Goal: Transaction & Acquisition: Purchase product/service

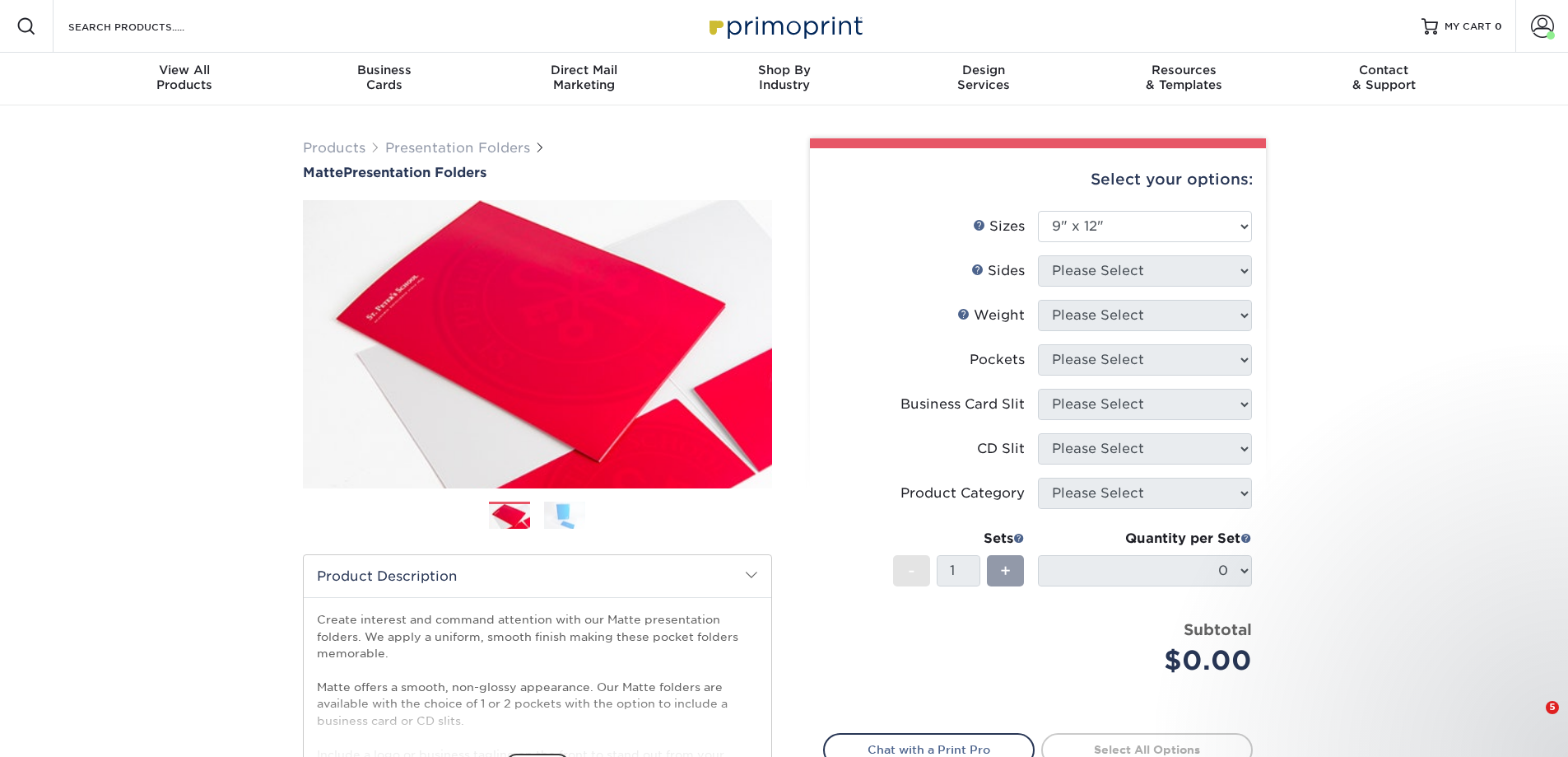
select select "9.00x12.00"
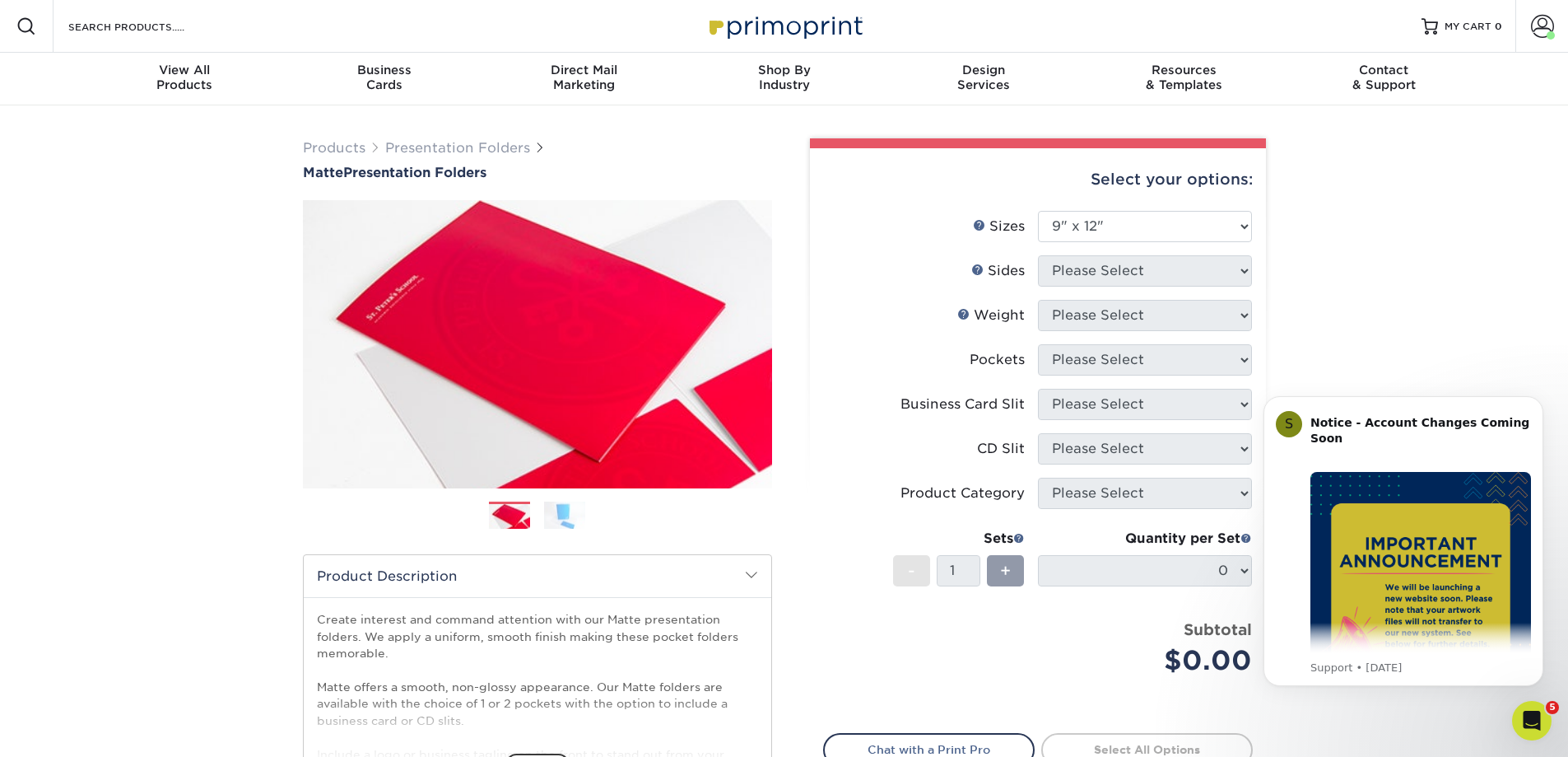
click at [1015, 257] on label "Sides" at bounding box center [931, 271] width 214 height 32
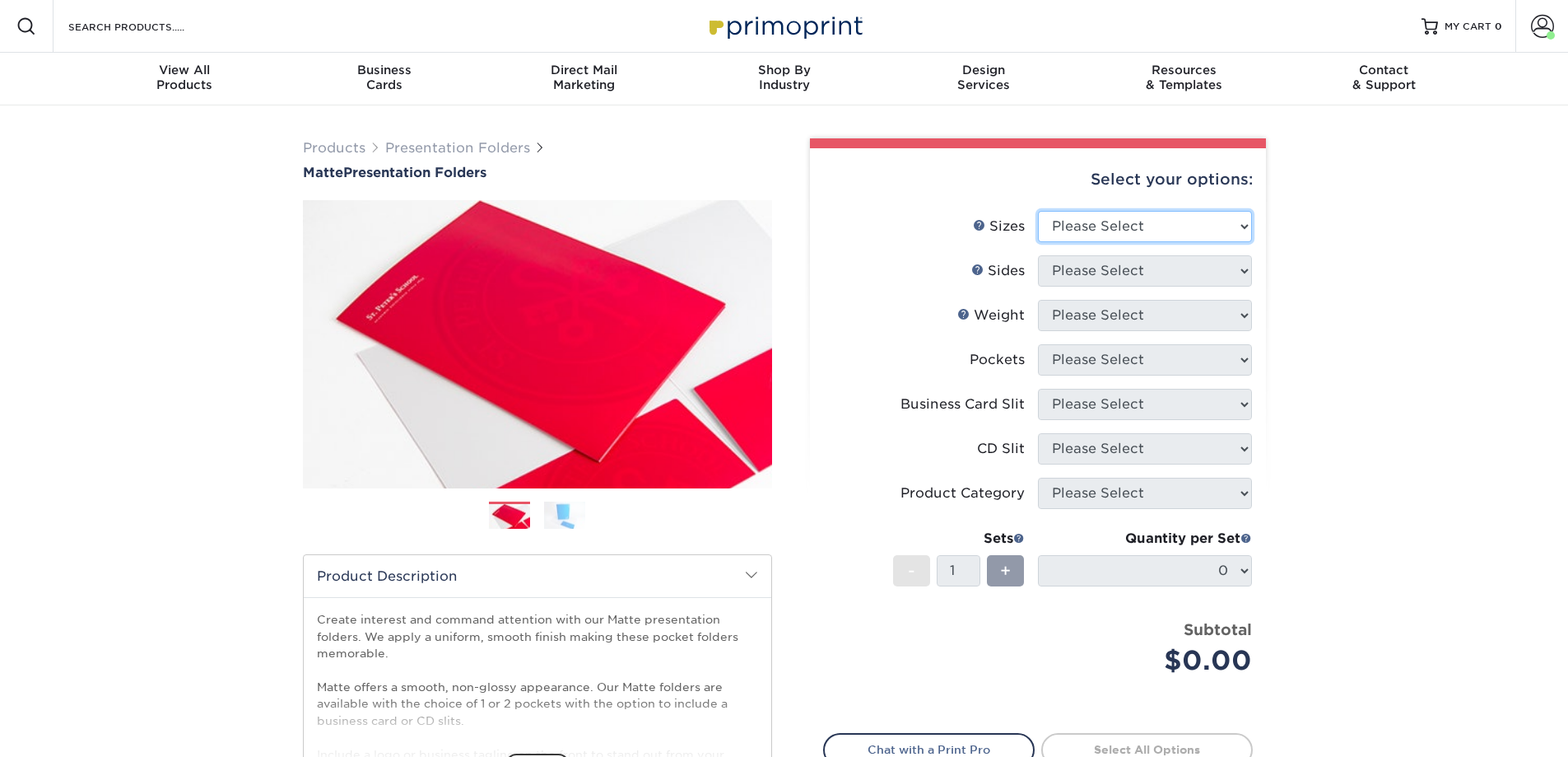
click at [1240, 223] on select "Please Select 6" x 9" 9" x 12"" at bounding box center [1145, 226] width 214 height 32
select select "9.00x12.00"
click at [1038, 211] on select "Please Select 6" x 9" 9" x 12"" at bounding box center [1145, 226] width 214 height 32
click at [1239, 272] on select "Please Select Print Both Sides Print Front Only" at bounding box center [1145, 271] width 214 height 32
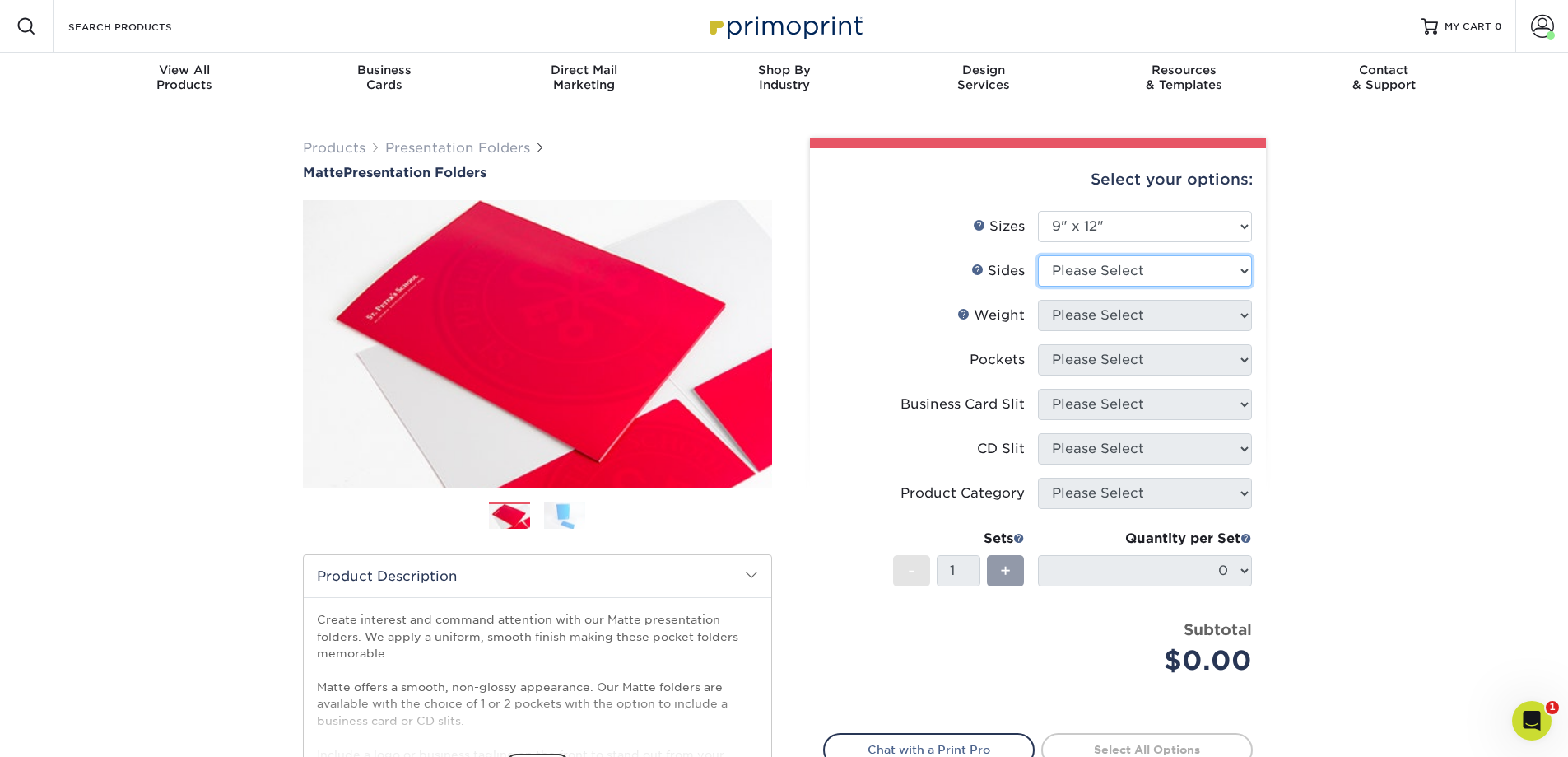
select select "32d3c223-f82c-492b-b915-ba065a00862f"
click at [1038, 256] on select "Please Select Print Both Sides Print Front Only" at bounding box center [1145, 271] width 214 height 32
click at [1232, 316] on select "Please Select 14PT 16PT" at bounding box center [1145, 315] width 214 height 32
select select "14PT"
click at [1038, 300] on select "Please Select 14PT 16PT" at bounding box center [1145, 315] width 214 height 32
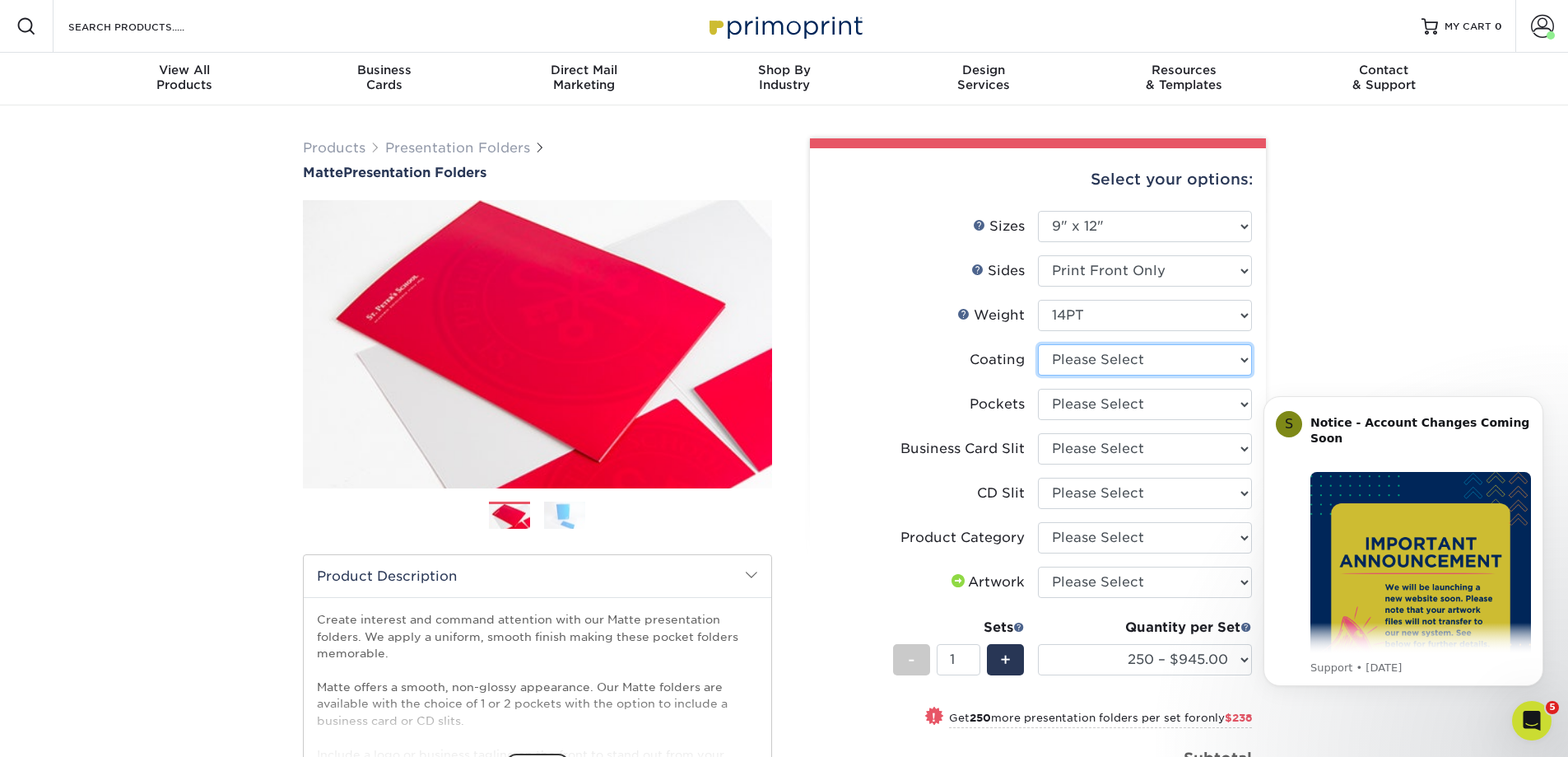
click at [1242, 364] on select at bounding box center [1145, 359] width 214 height 32
select select "121bb7b5-3b4d-429f-bd8d-bbf80e953313"
click at [1038, 344] on select at bounding box center [1145, 359] width 214 height 32
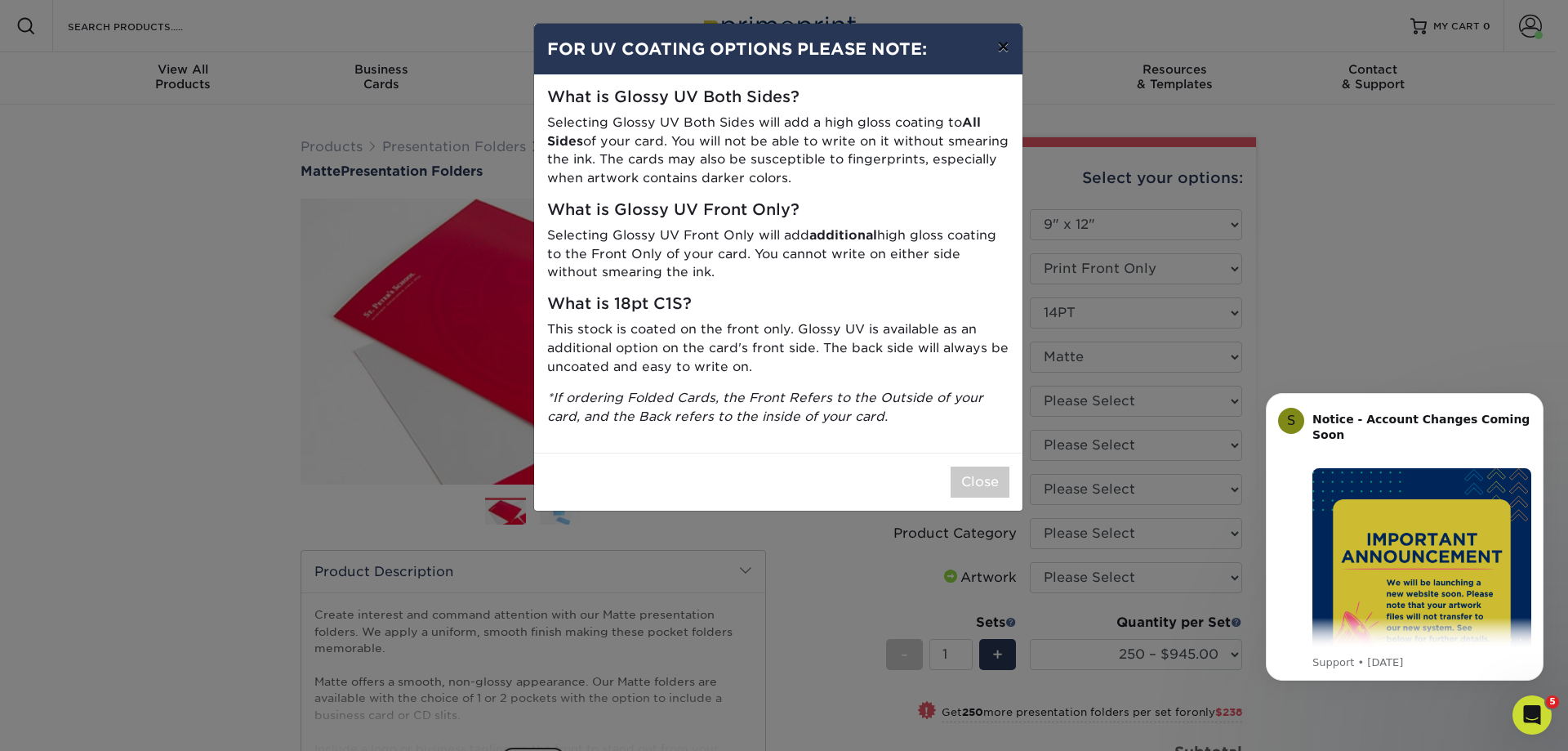
click at [1003, 47] on button "×" at bounding box center [1002, 46] width 37 height 46
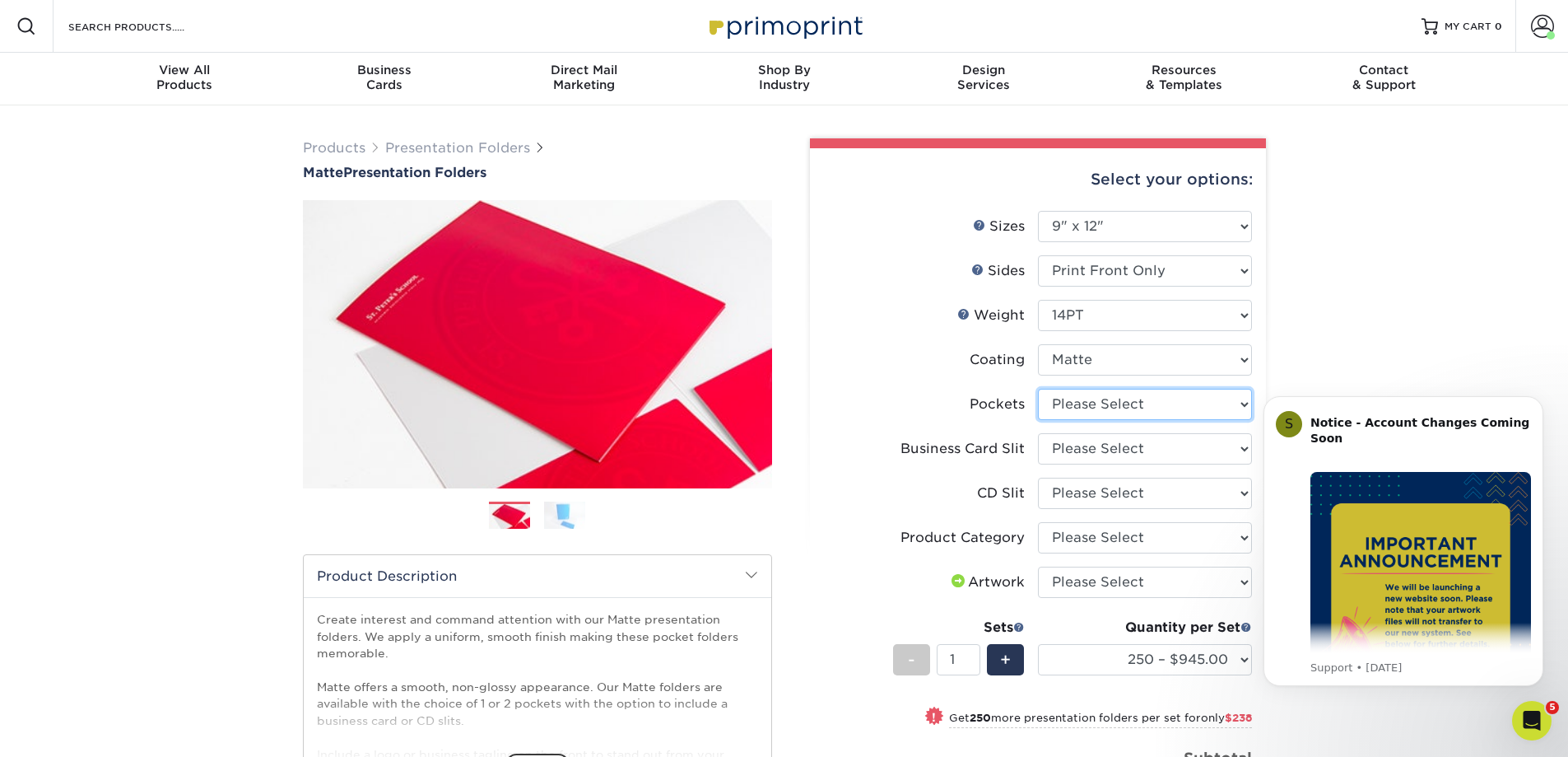
click at [1221, 405] on select "Please Select 1 Pocket on the Left (Front) Side 1 Pocket on the Right (Back) Si…" at bounding box center [1145, 404] width 214 height 32
select select "e8427203-e3c7-4640-a4e8-bae00c228d98"
click at [1038, 389] on select "Please Select 1 Pocket on the Left (Front) Side 1 Pocket on the Right (Back) Si…" at bounding box center [1145, 404] width 214 height 32
click at [1212, 453] on select "Please Select No Business Card Slits On Both Pockets - Horizontal On Both Pocke…" at bounding box center [1145, 448] width 214 height 32
select select "7e99cc7c-ff09-4e60-a1f6-bcfcb05688a6"
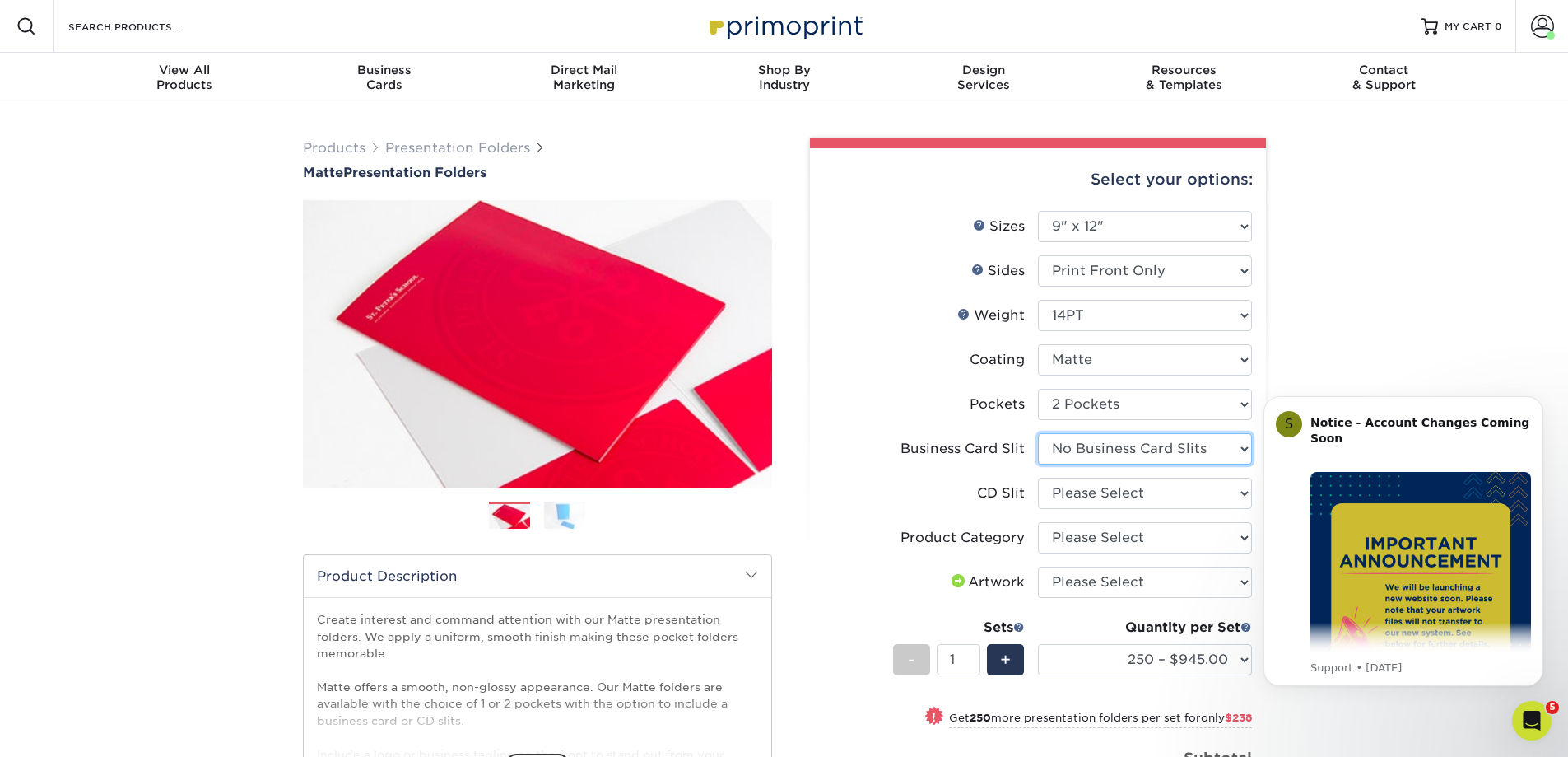
click at [1038, 433] on select "Please Select No Business Card Slits On Both Pockets - Horizontal On Both Pocke…" at bounding box center [1145, 448] width 214 height 32
click at [1241, 491] on select "Please Select No CD Slit On the Left (Front) Pocket On the Right (Back) Pocket" at bounding box center [1145, 493] width 214 height 32
select select "a092264a-7428-4d8e-b024-417dbebc6e25"
click at [1038, 478] on select "Please Select No CD Slit On the Left (Front) Pocket On the Right (Back) Pocket" at bounding box center [1145, 493] width 214 height 32
click at [1205, 537] on select "Please Select Presentation Folders" at bounding box center [1145, 537] width 214 height 32
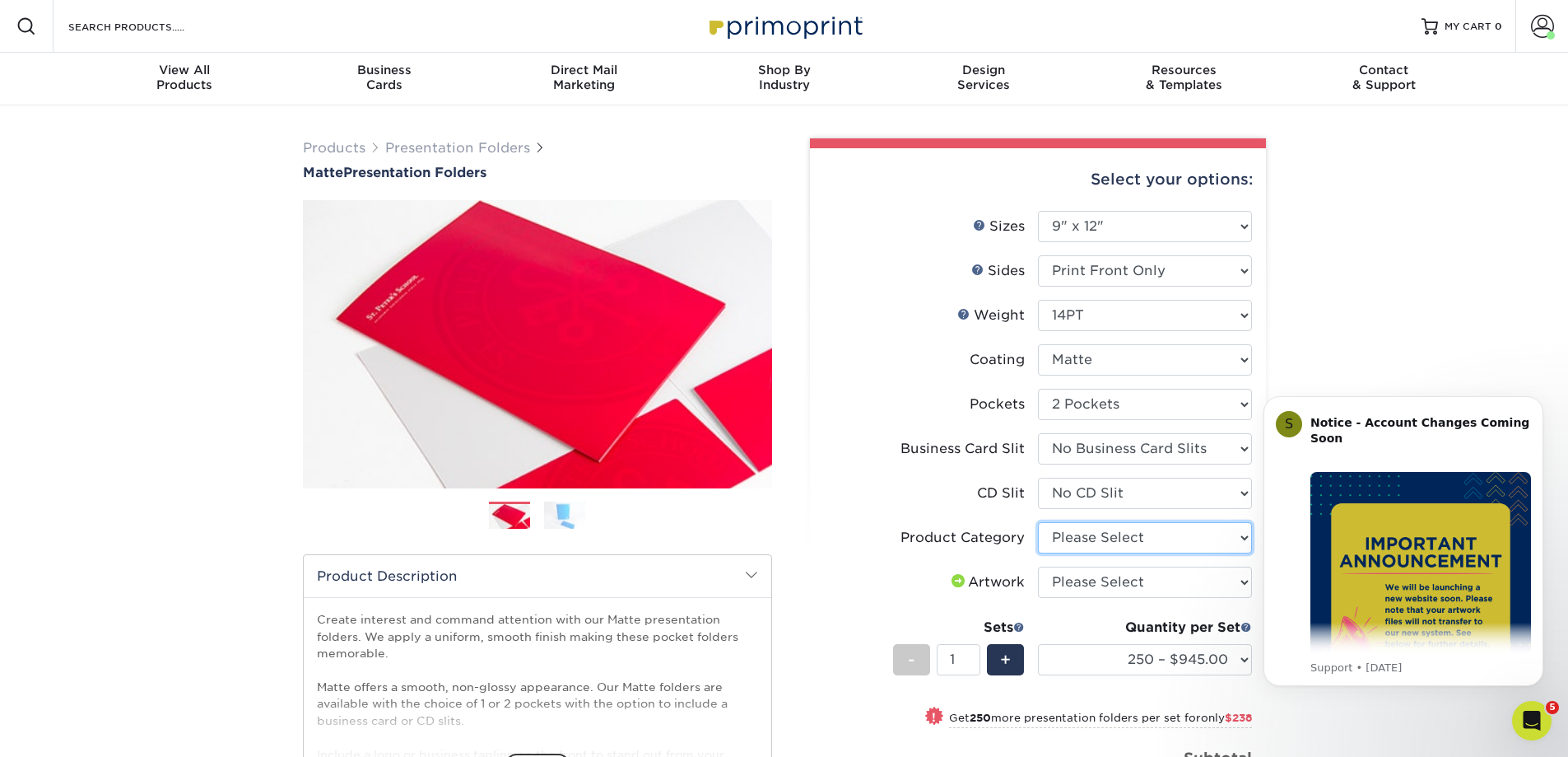
select select "57f7a581-ec4a-49d7-930d-eb044a1d12ac"
click at [1038, 522] on select "Please Select Presentation Folders" at bounding box center [1145, 537] width 214 height 32
click at [1199, 579] on select "Please Select I will upload files I need a design - $75" at bounding box center [1145, 581] width 214 height 32
select select "upload"
click at [1038, 566] on select "Please Select I will upload files I need a design - $75" at bounding box center [1145, 581] width 214 height 32
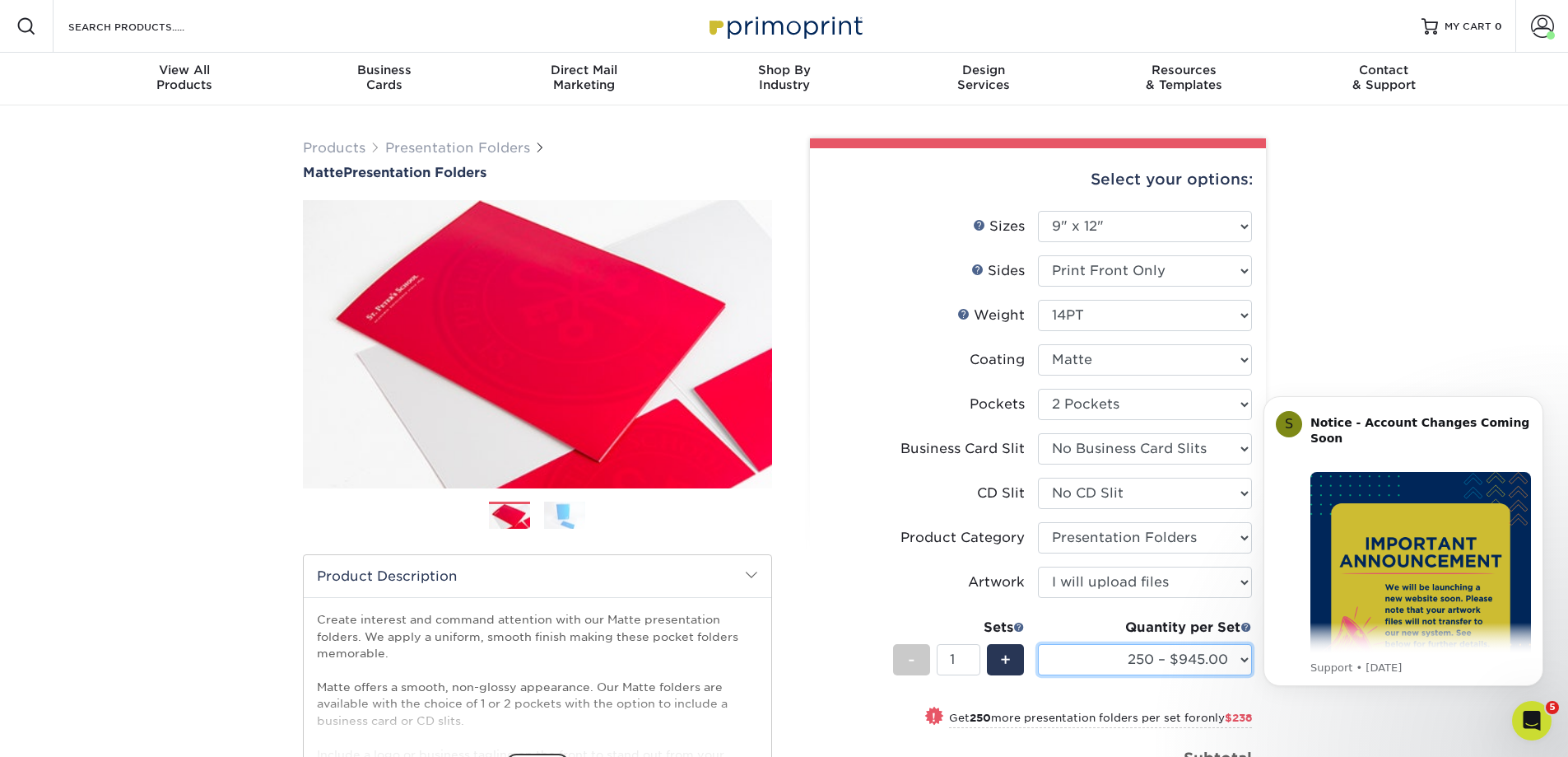
click at [1193, 661] on select "250 – $945.00 500 – $1183.00 1000 – $1462.00 2500 – $2613.00 5000 – $4099.00 10…" at bounding box center [1145, 659] width 214 height 32
select select "1000 – $1462.00"
click at [1038, 644] on select "250 – $945.00 500 – $1183.00 1000 – $1462.00 2500 – $2613.00 5000 – $4099.00 10…" at bounding box center [1145, 659] width 214 height 32
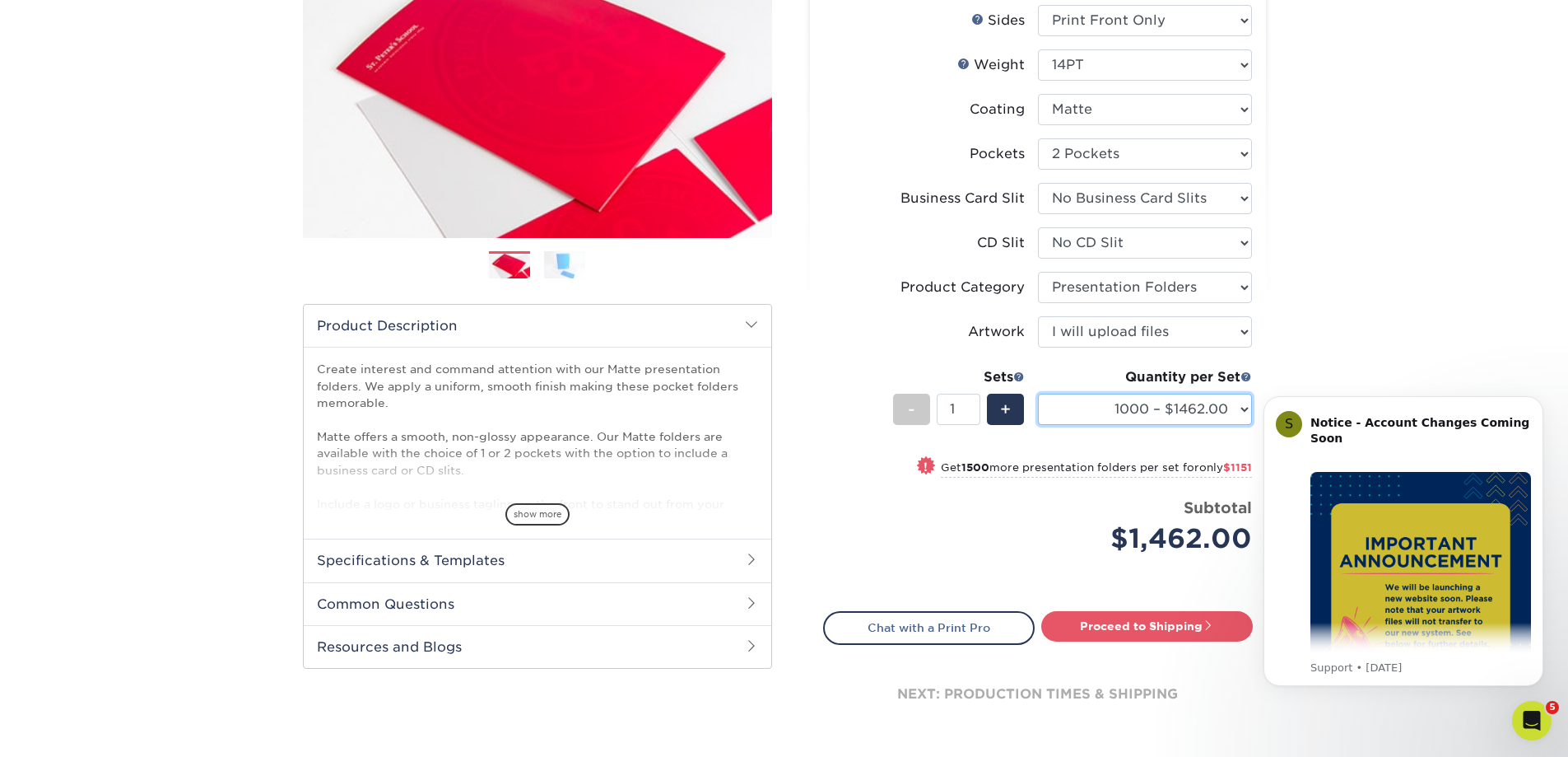
scroll to position [329, 0]
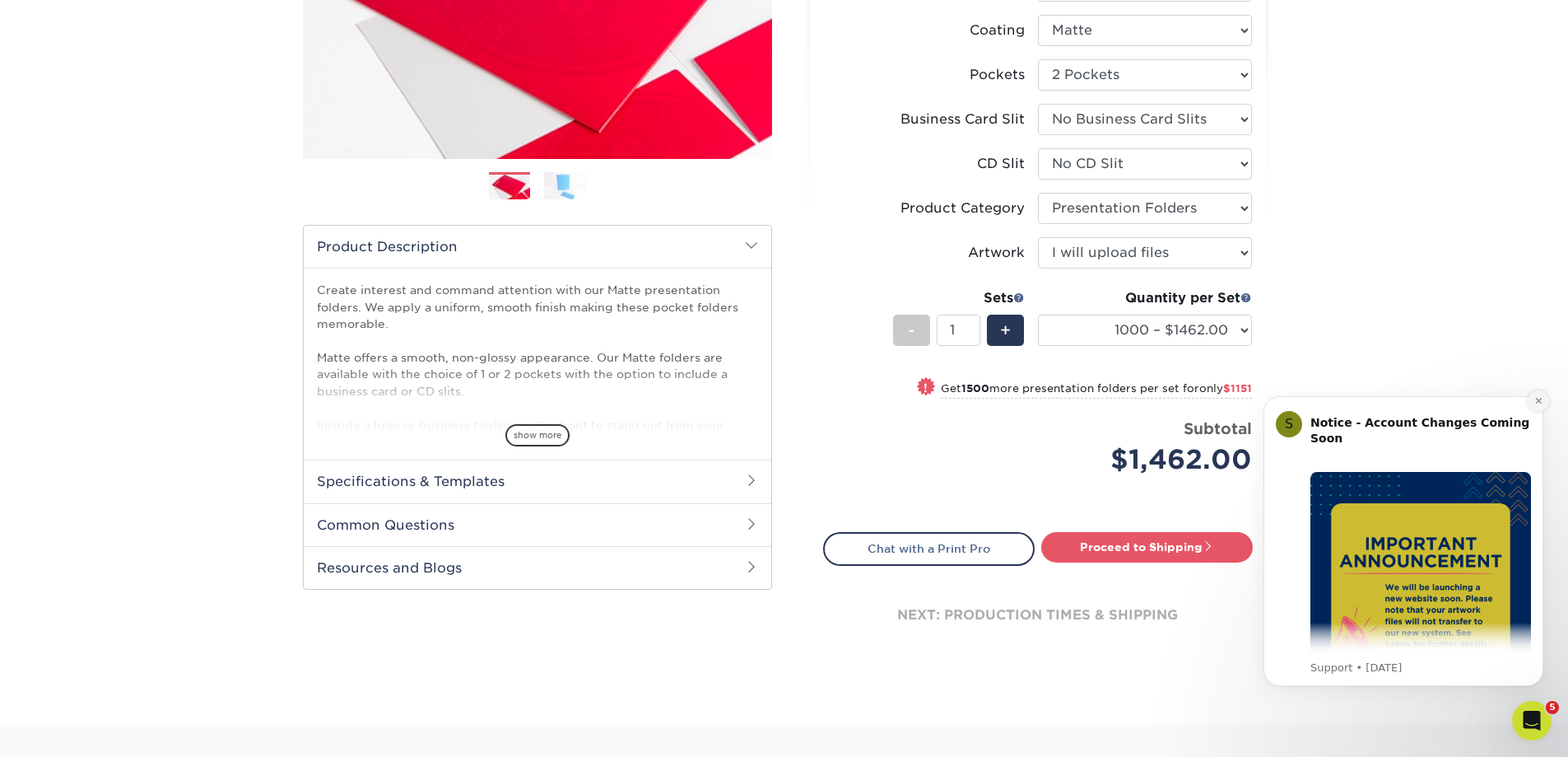
click at [1541, 401] on icon "Dismiss notification" at bounding box center [1538, 401] width 9 height 9
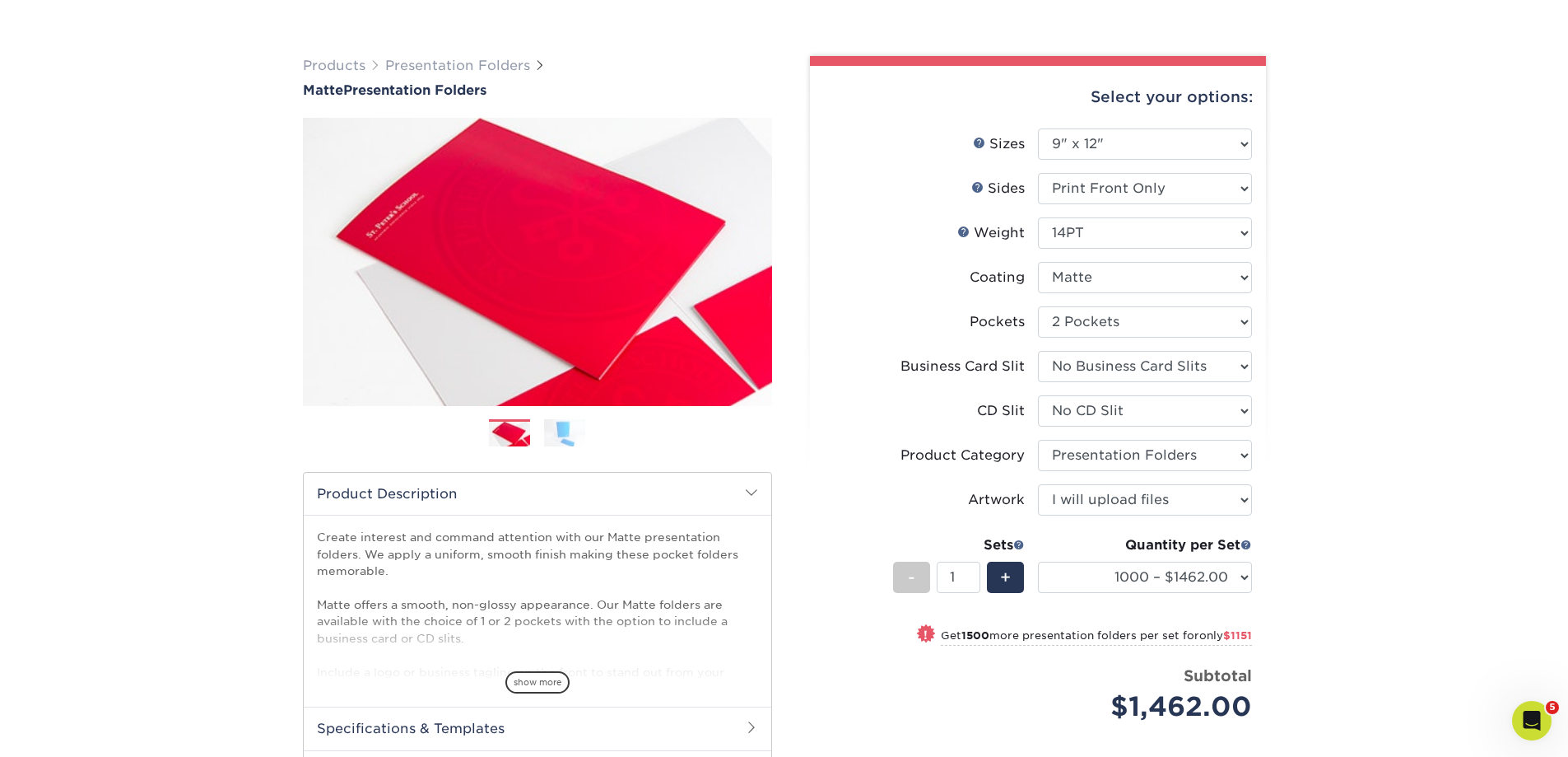
scroll to position [411, 0]
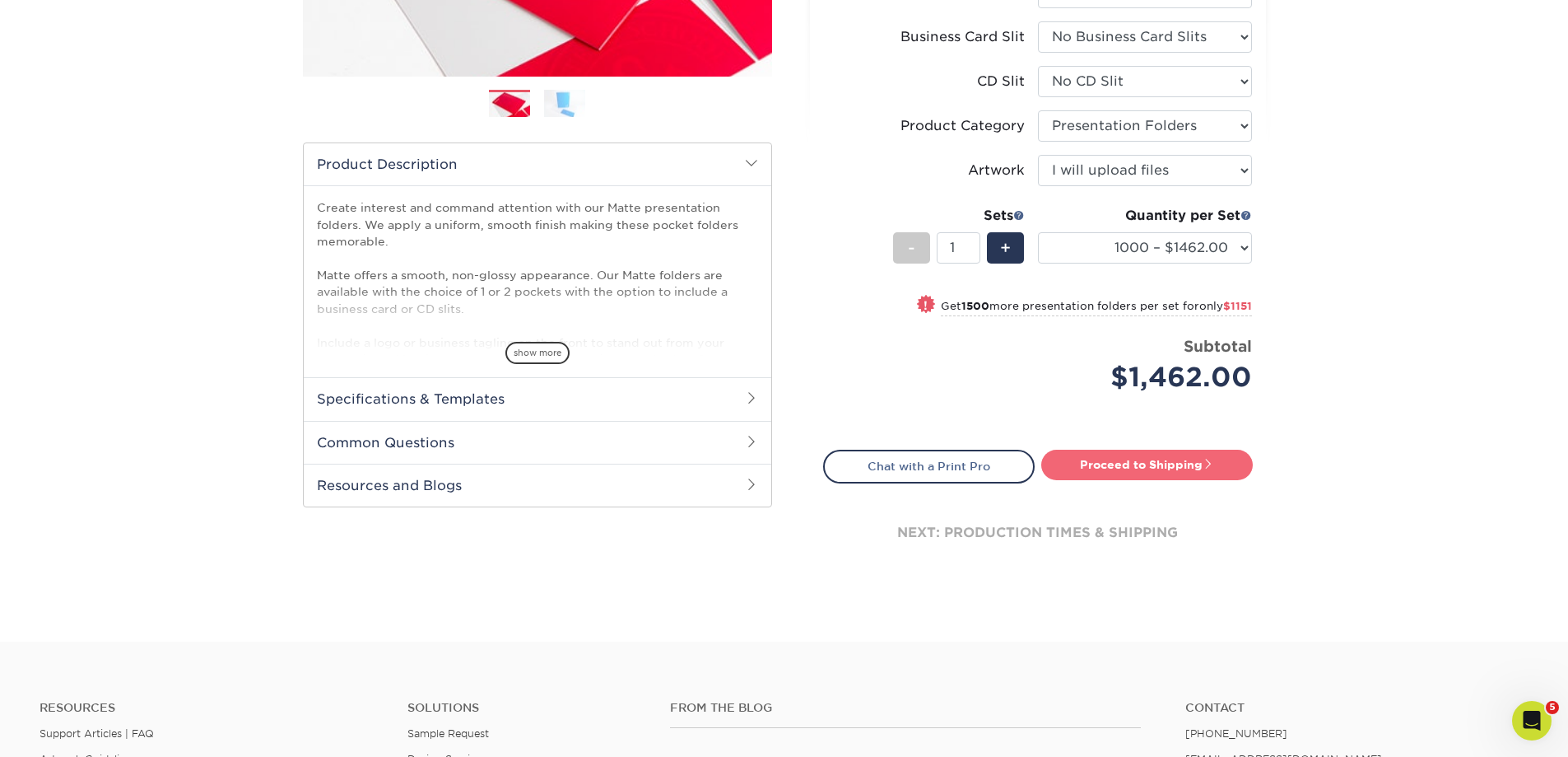
click at [1133, 459] on link "Proceed to Shipping" at bounding box center [1146, 464] width 211 height 30
type input "Set 1"
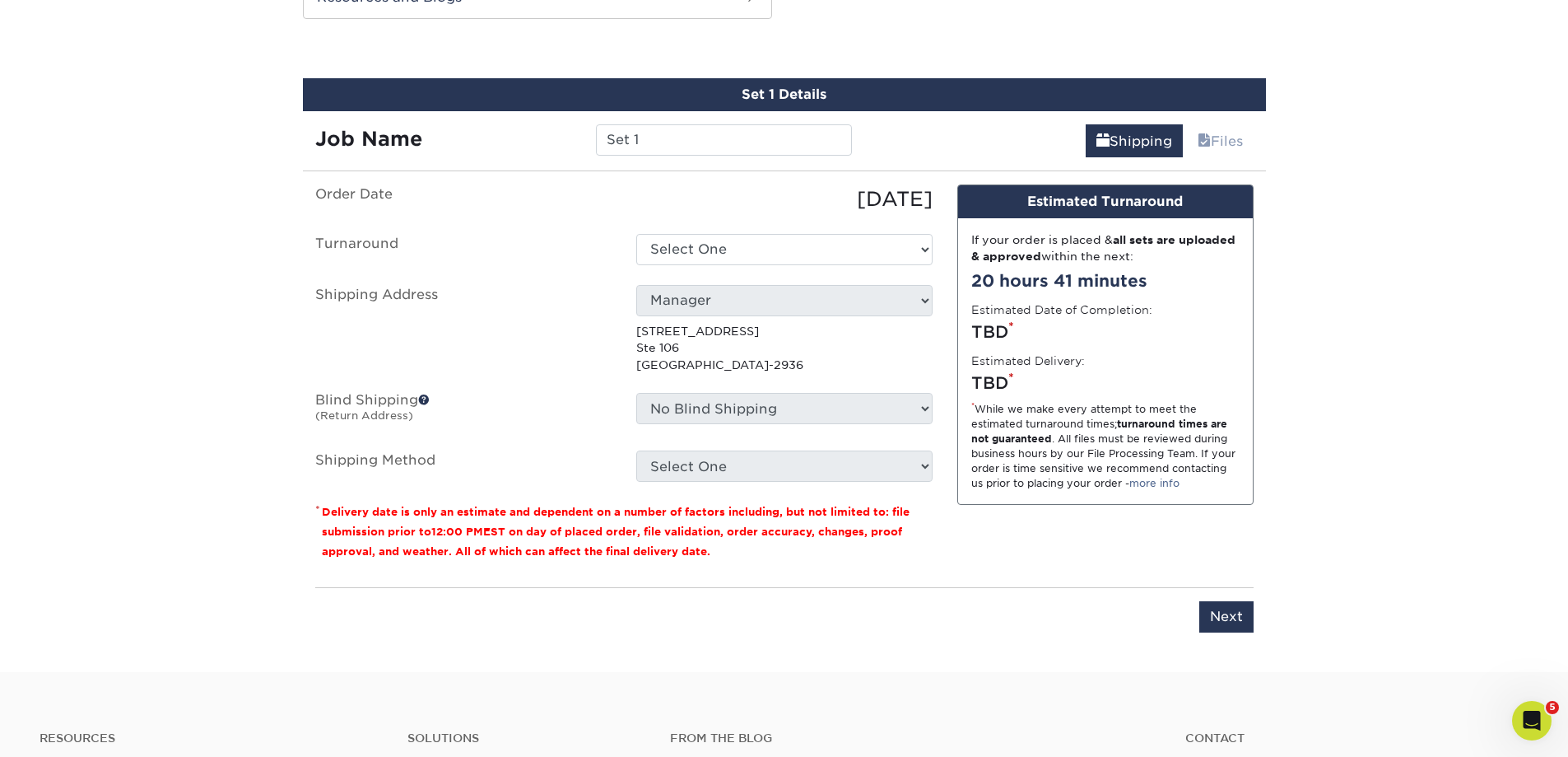
scroll to position [906, 0]
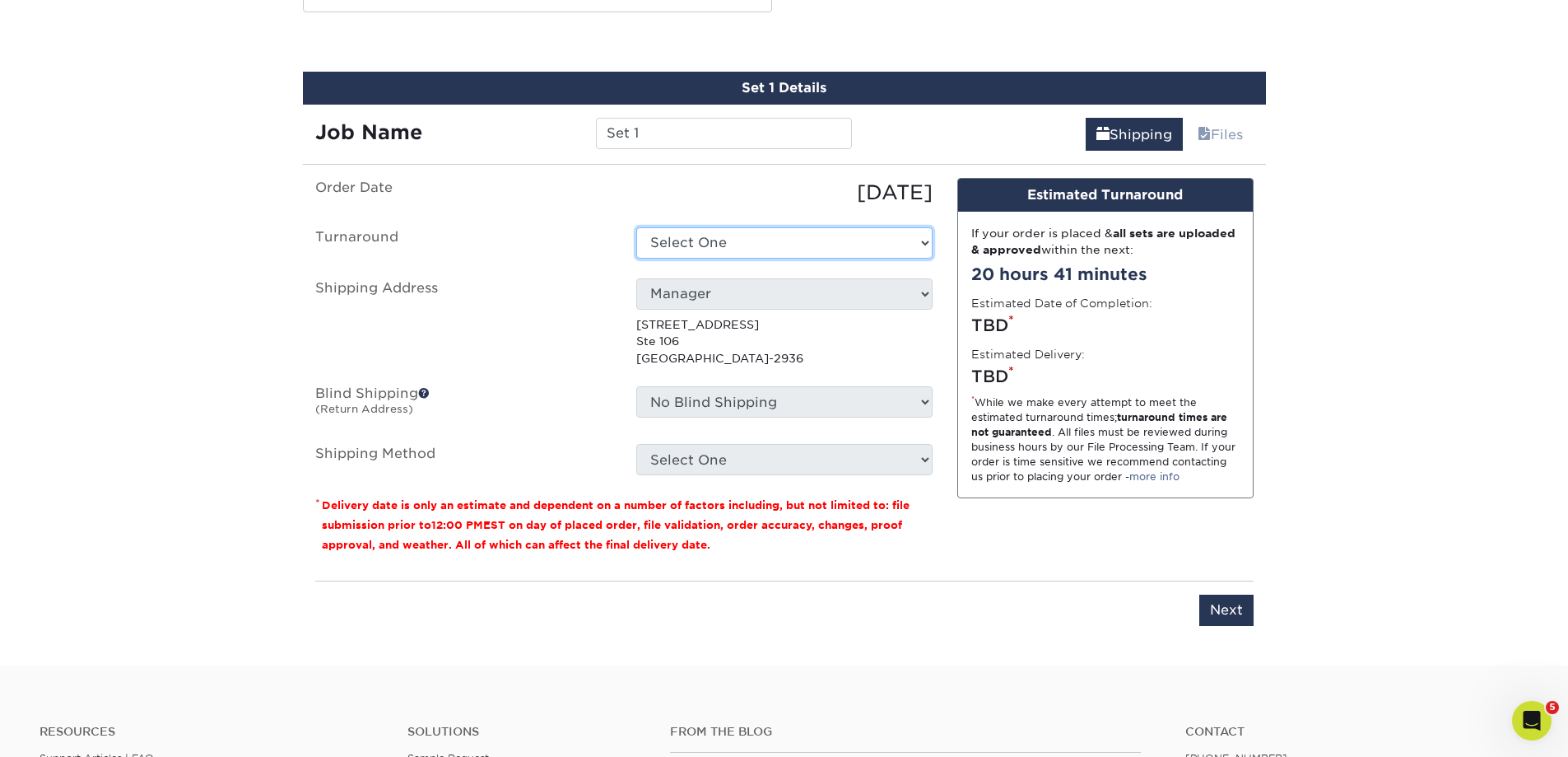
click at [807, 239] on select "Select One 2-4 Business Days 2 Day" at bounding box center [784, 243] width 296 height 32
select select "c1626ac5-480a-4cfd-a29d-774e79af2750"
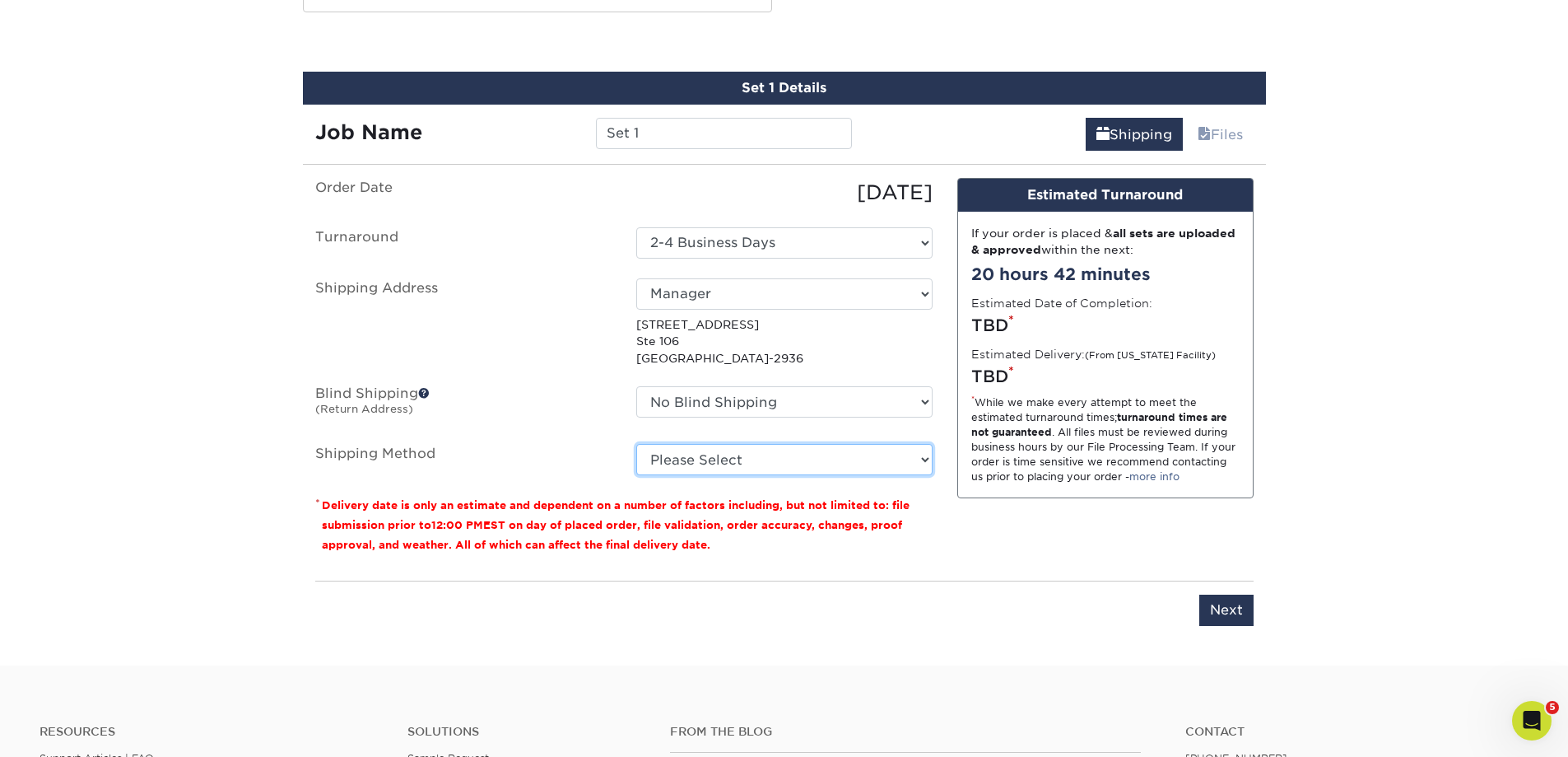
click at [916, 462] on select "Please Select Ground Shipping (+$62.01) 3 Day Shipping Service (+$144.56) 2 Day…" at bounding box center [784, 459] width 296 height 32
select select "03"
click at [636, 444] on select "Please Select Ground Shipping (+$62.01) 3 Day Shipping Service (+$144.56) 2 Day…" at bounding box center [784, 459] width 296 height 32
click at [1215, 138] on link "Files" at bounding box center [1220, 134] width 67 height 33
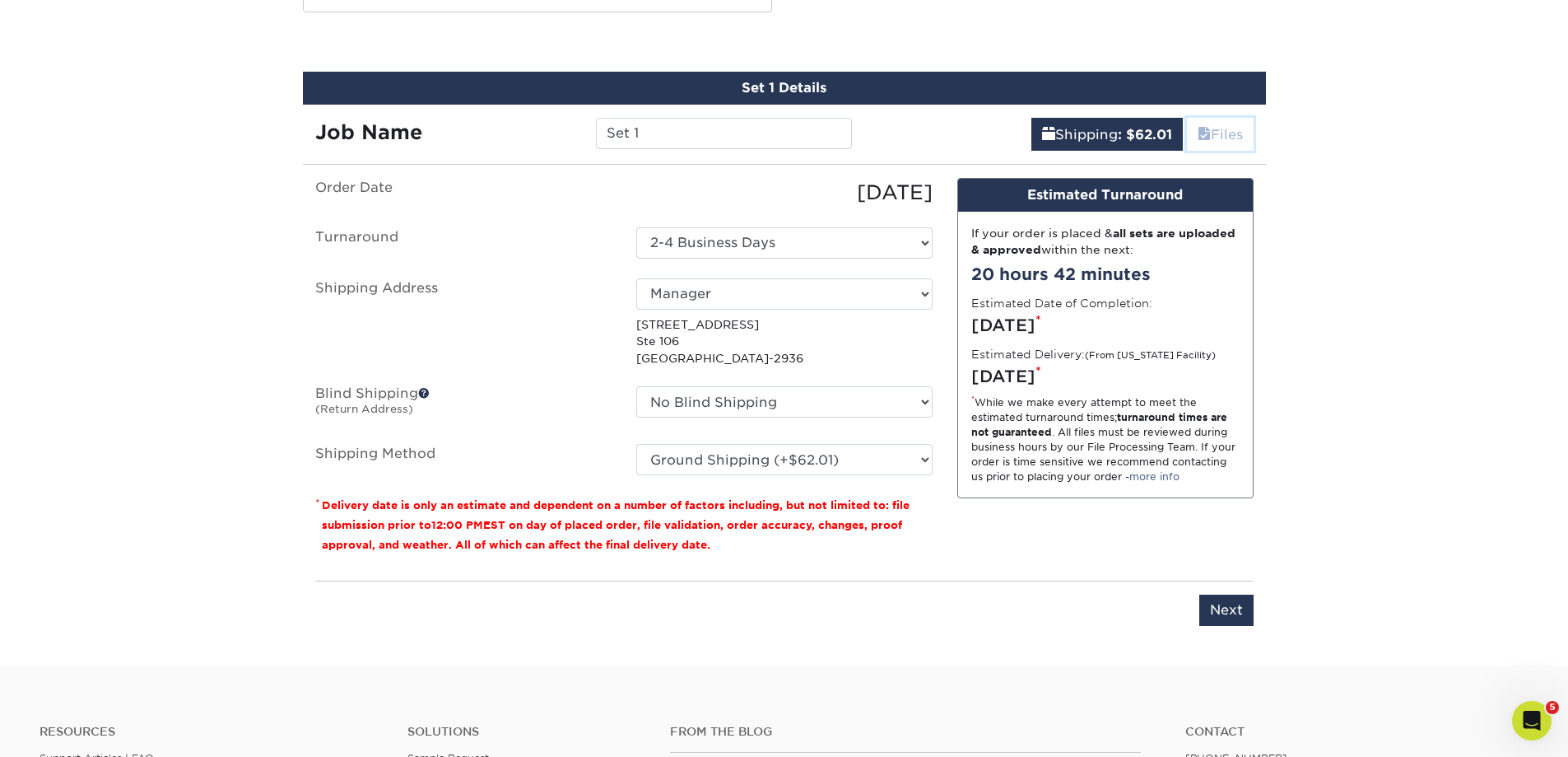
click at [1215, 137] on link "Files" at bounding box center [1220, 134] width 67 height 33
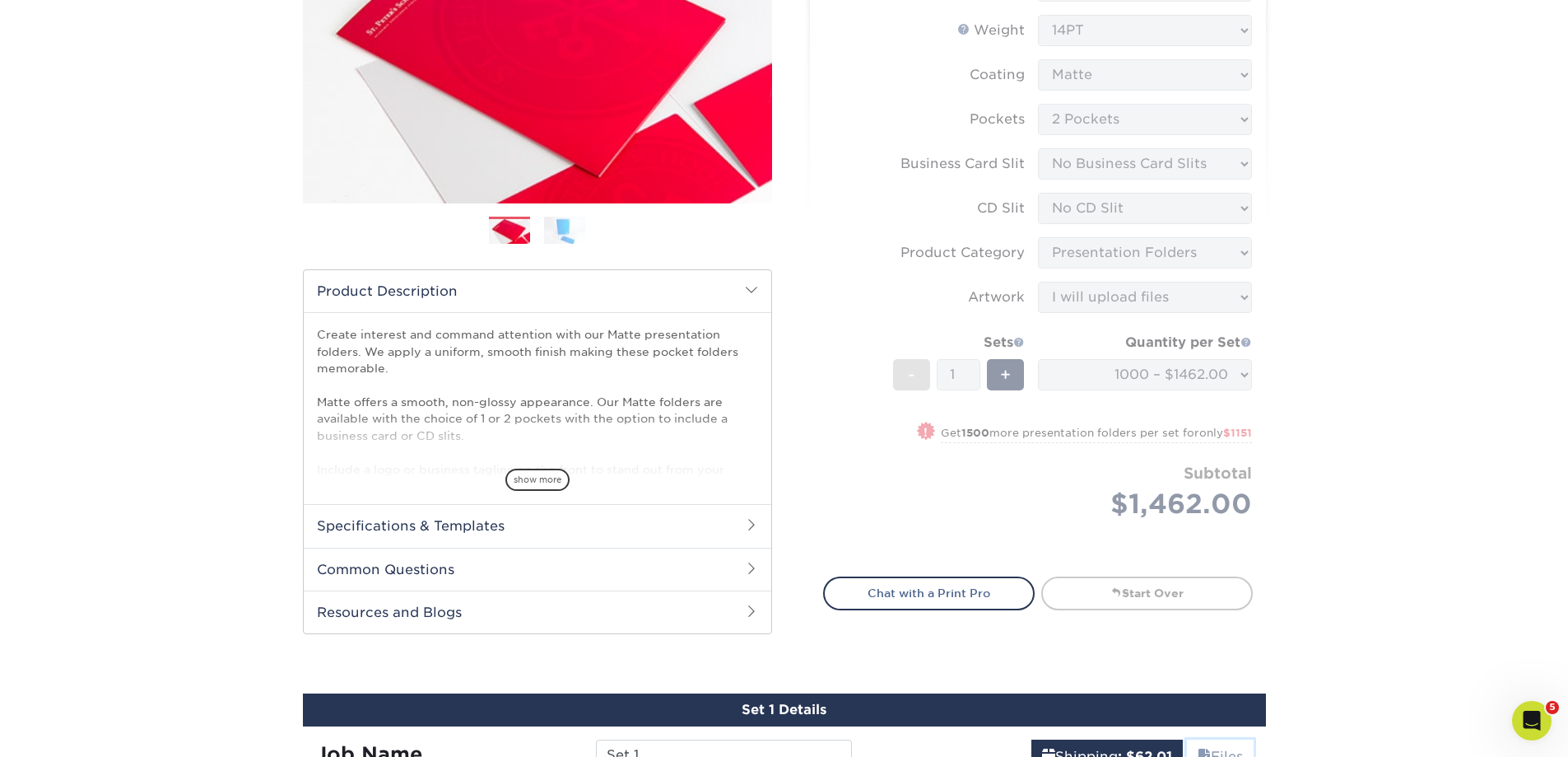
scroll to position [82, 0]
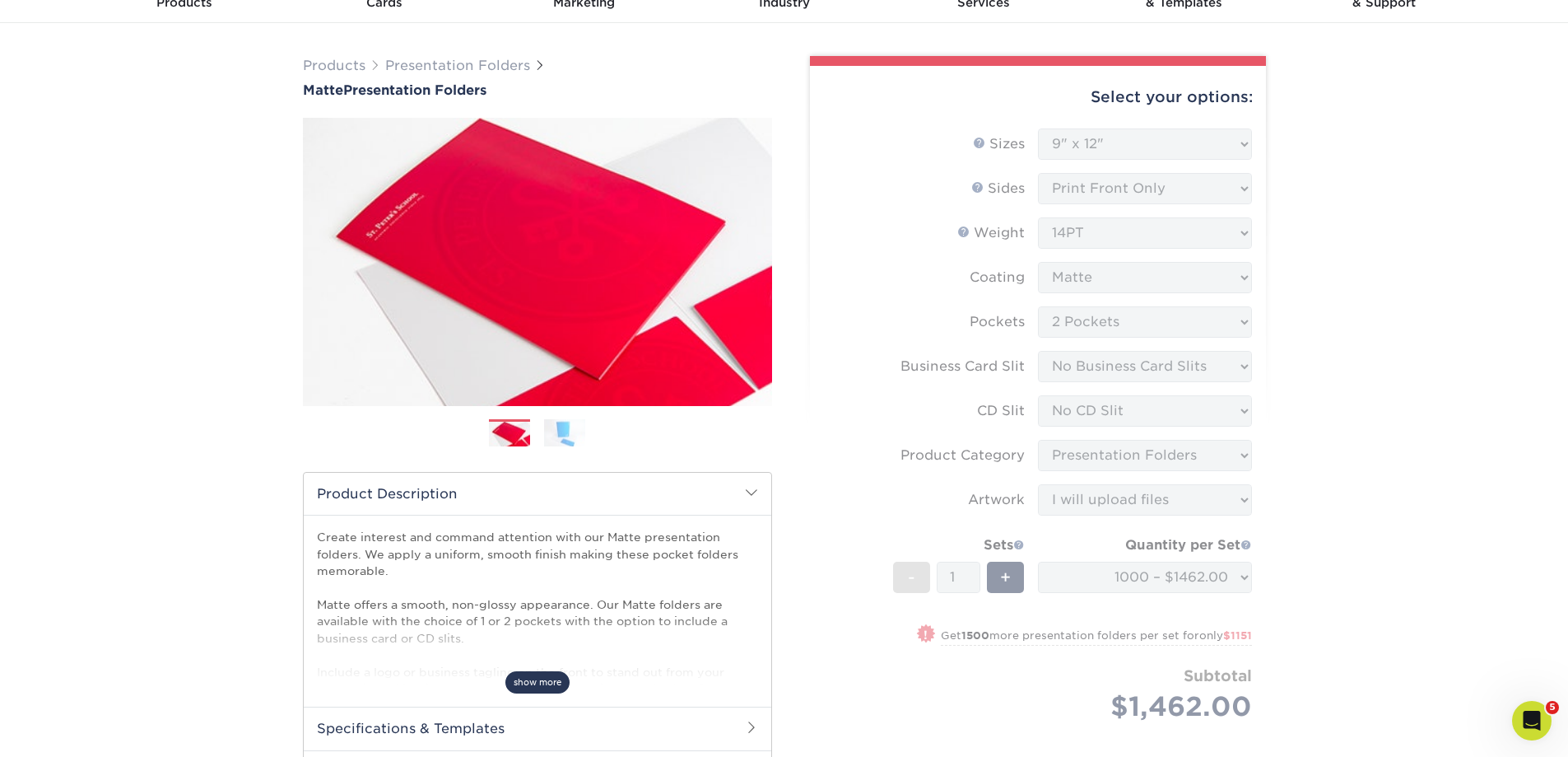
click at [525, 685] on span "show more" at bounding box center [537, 682] width 64 height 23
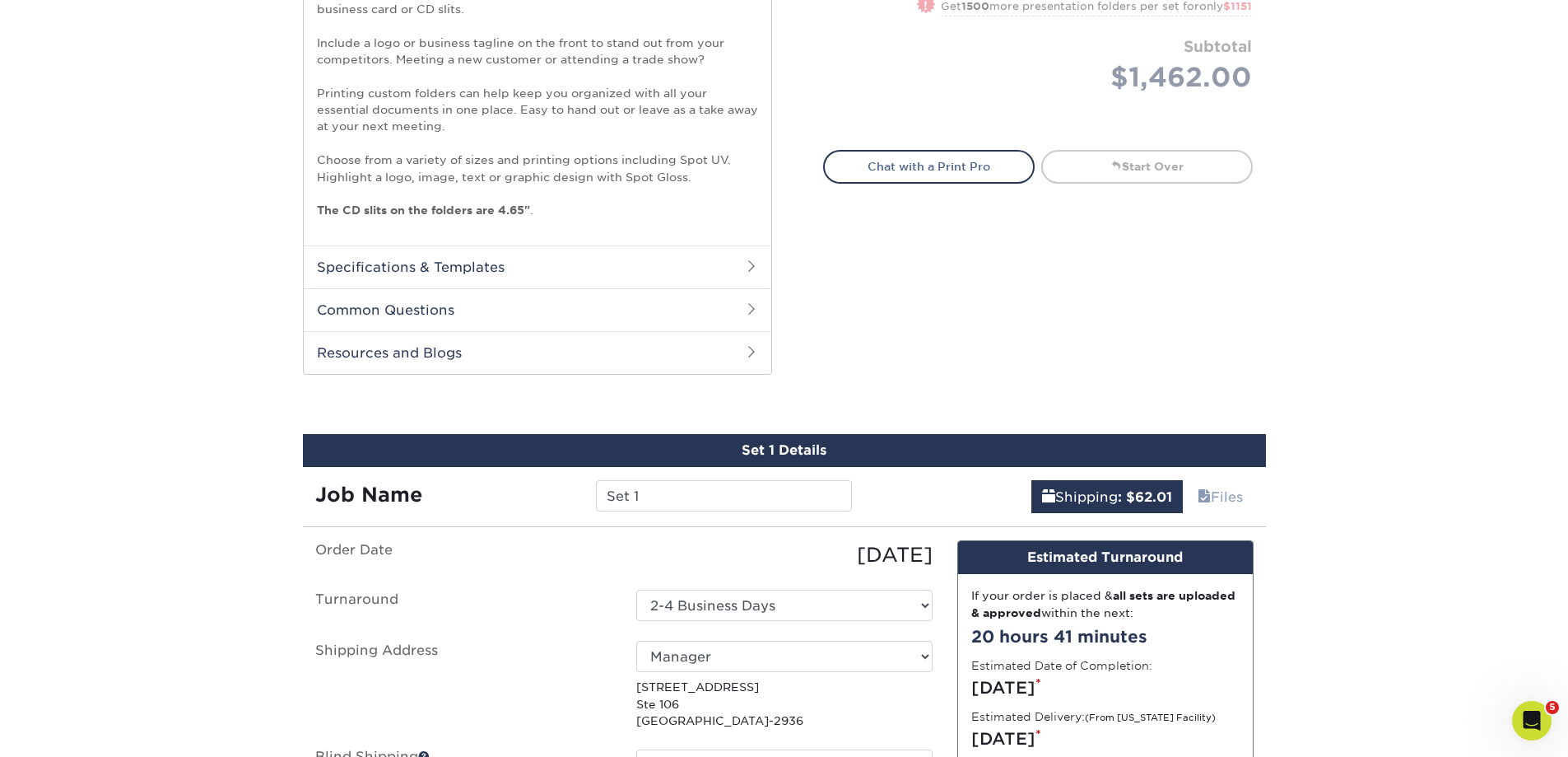
scroll to position [494, 0]
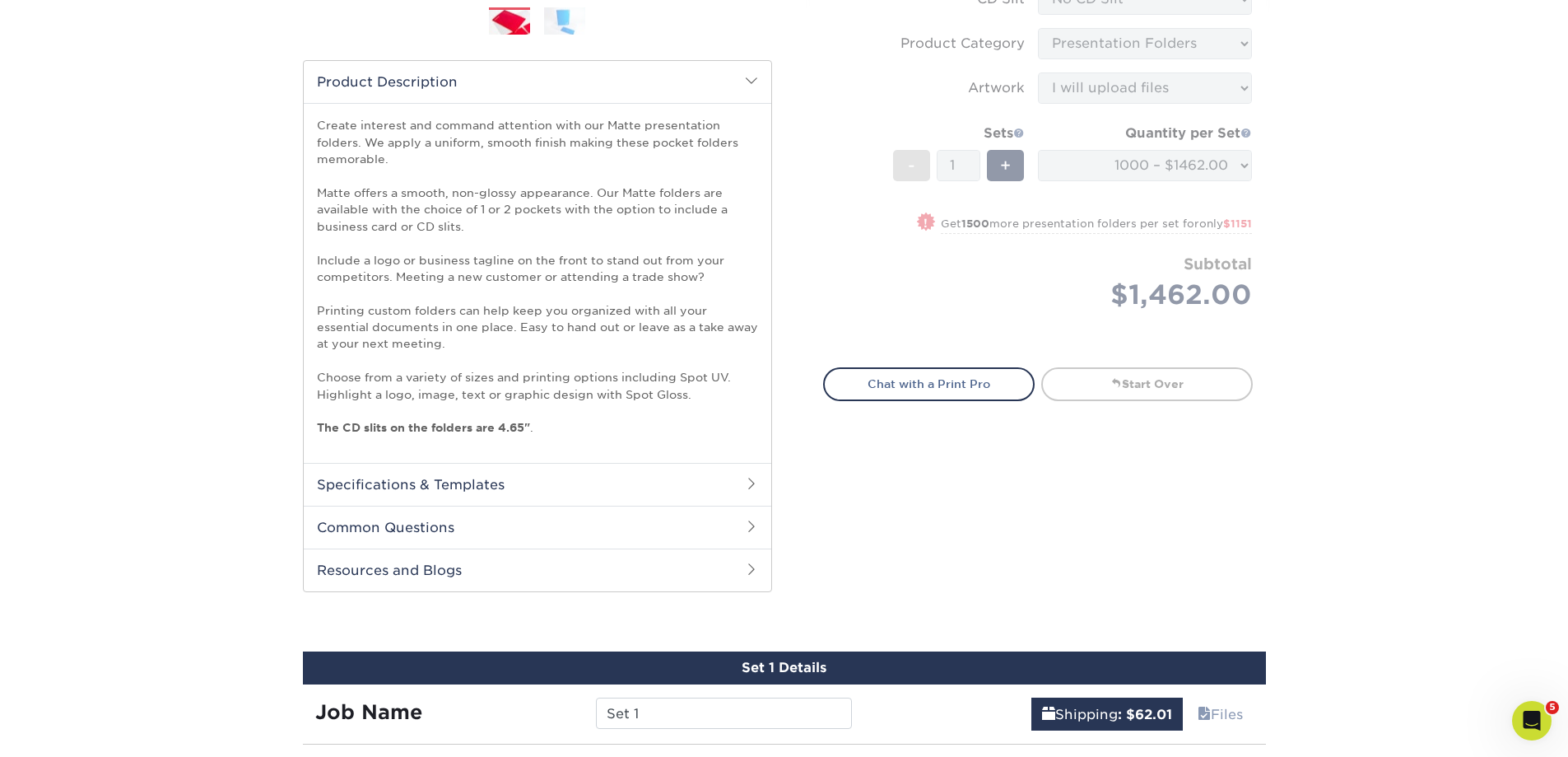
click at [419, 484] on h2 "Specifications & Templates" at bounding box center [538, 484] width 468 height 43
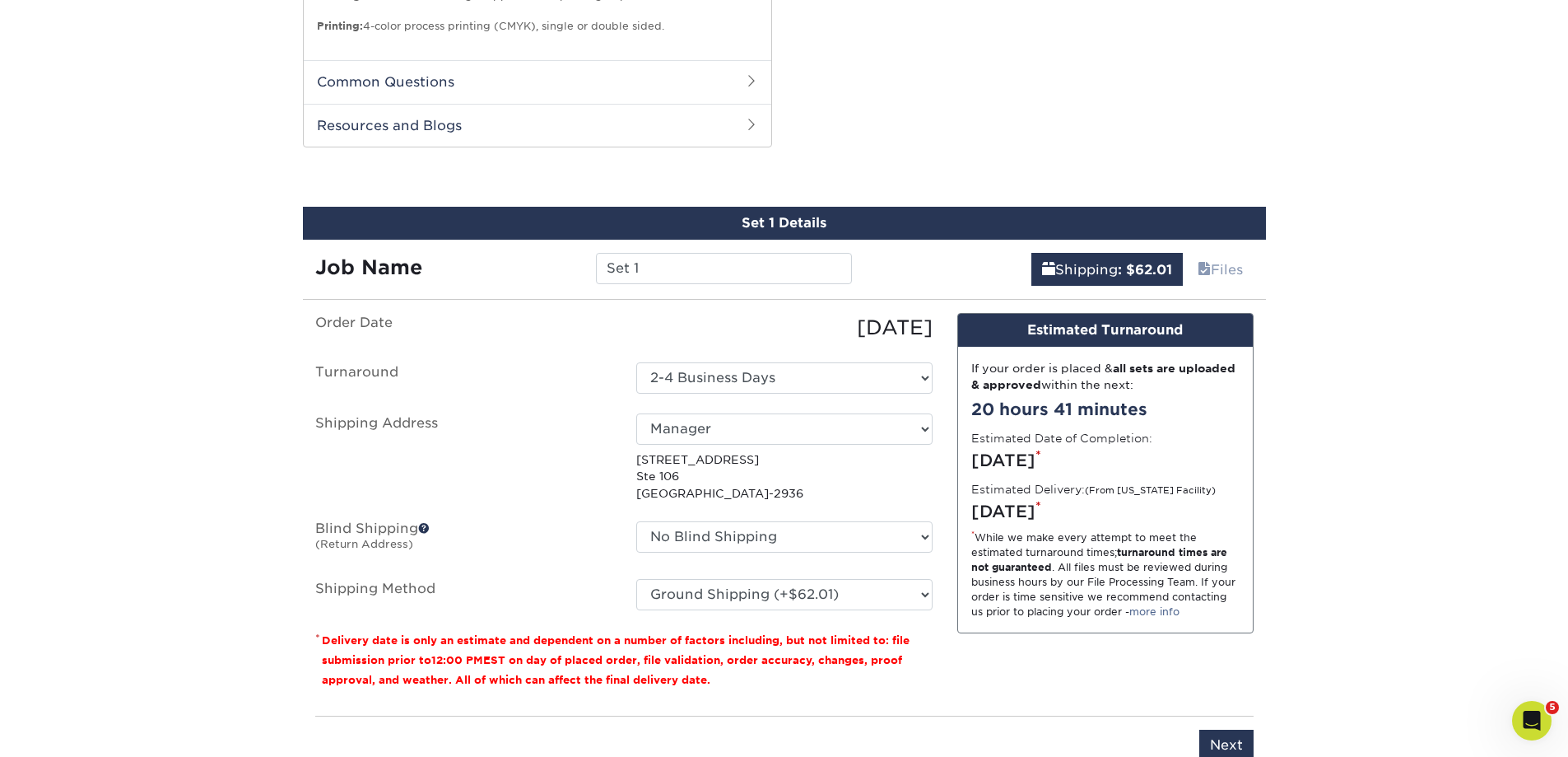
scroll to position [1564, 0]
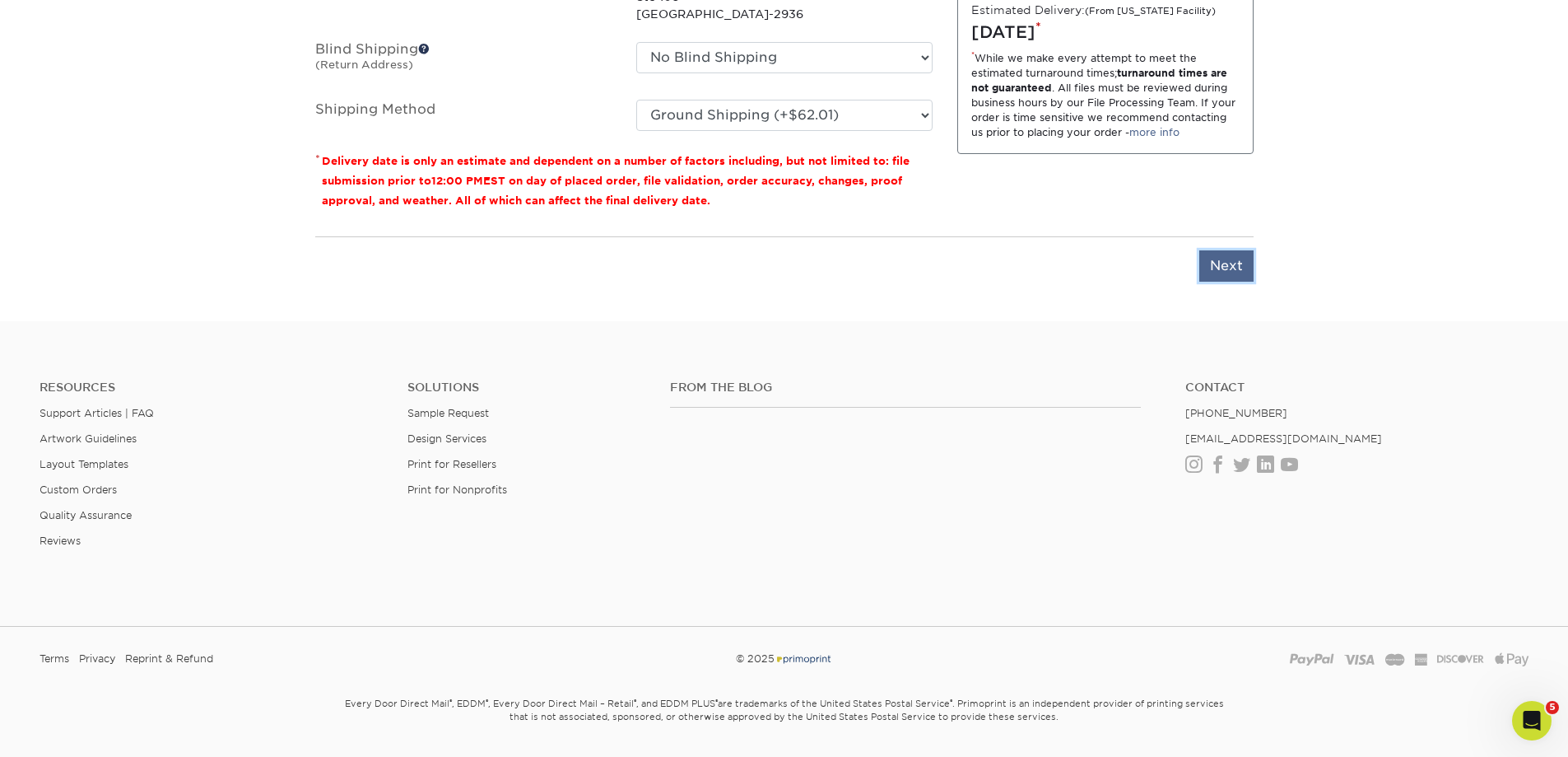
click at [1235, 268] on input "Next" at bounding box center [1226, 266] width 54 height 32
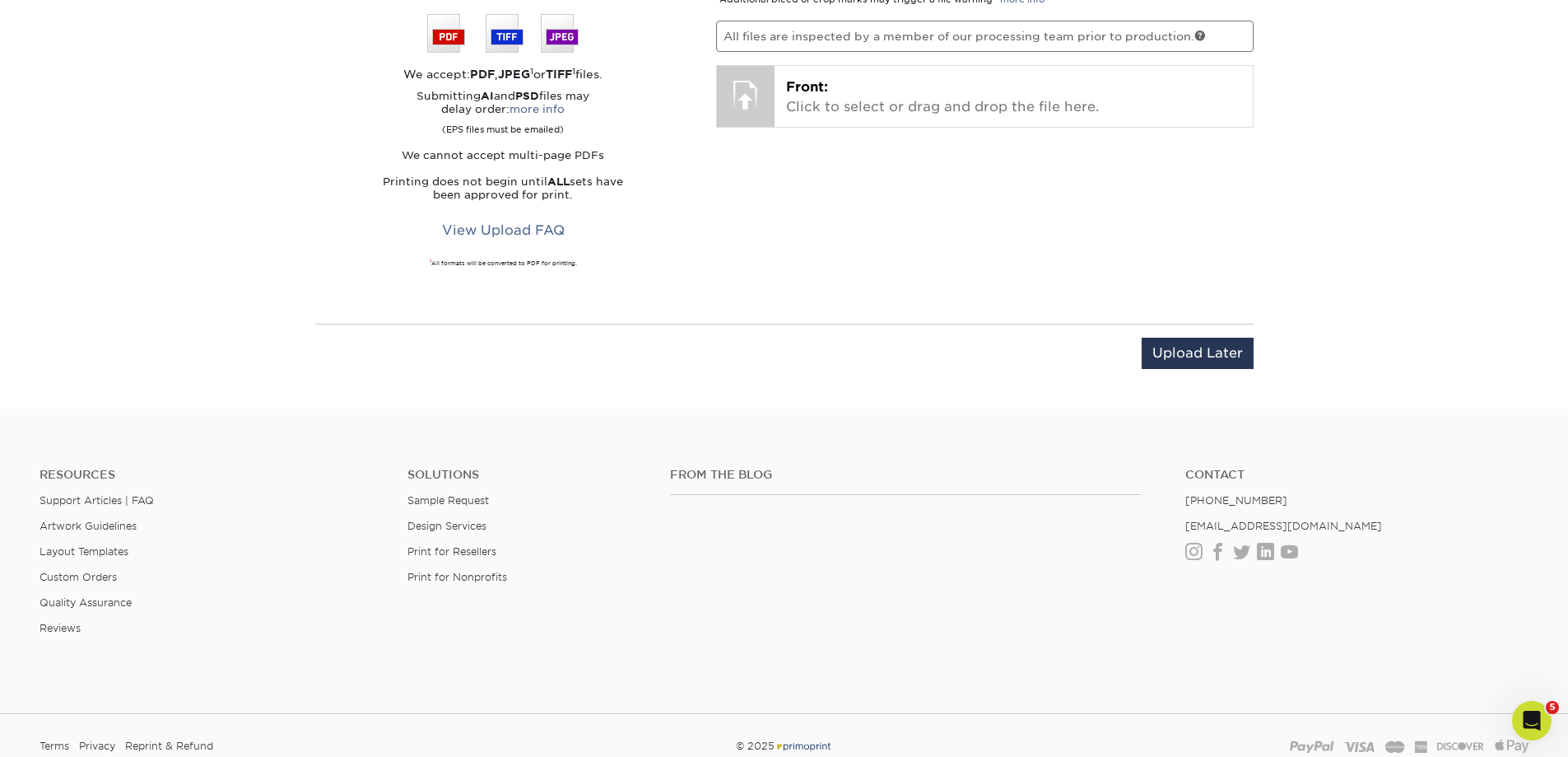
scroll to position [1235, 0]
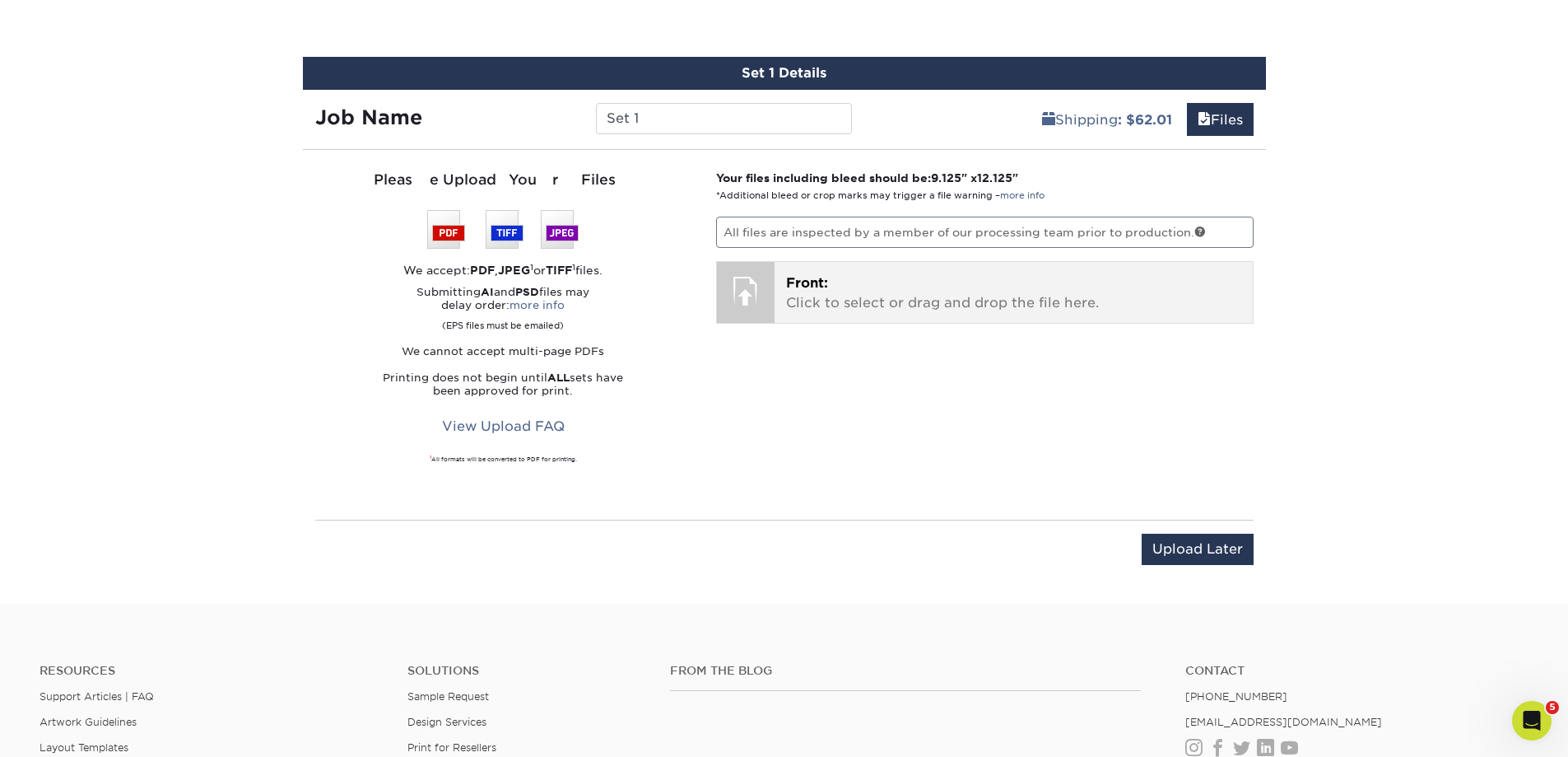
click at [892, 302] on p "Front: Click to select or drag and drop the file here." at bounding box center [1014, 293] width 455 height 40
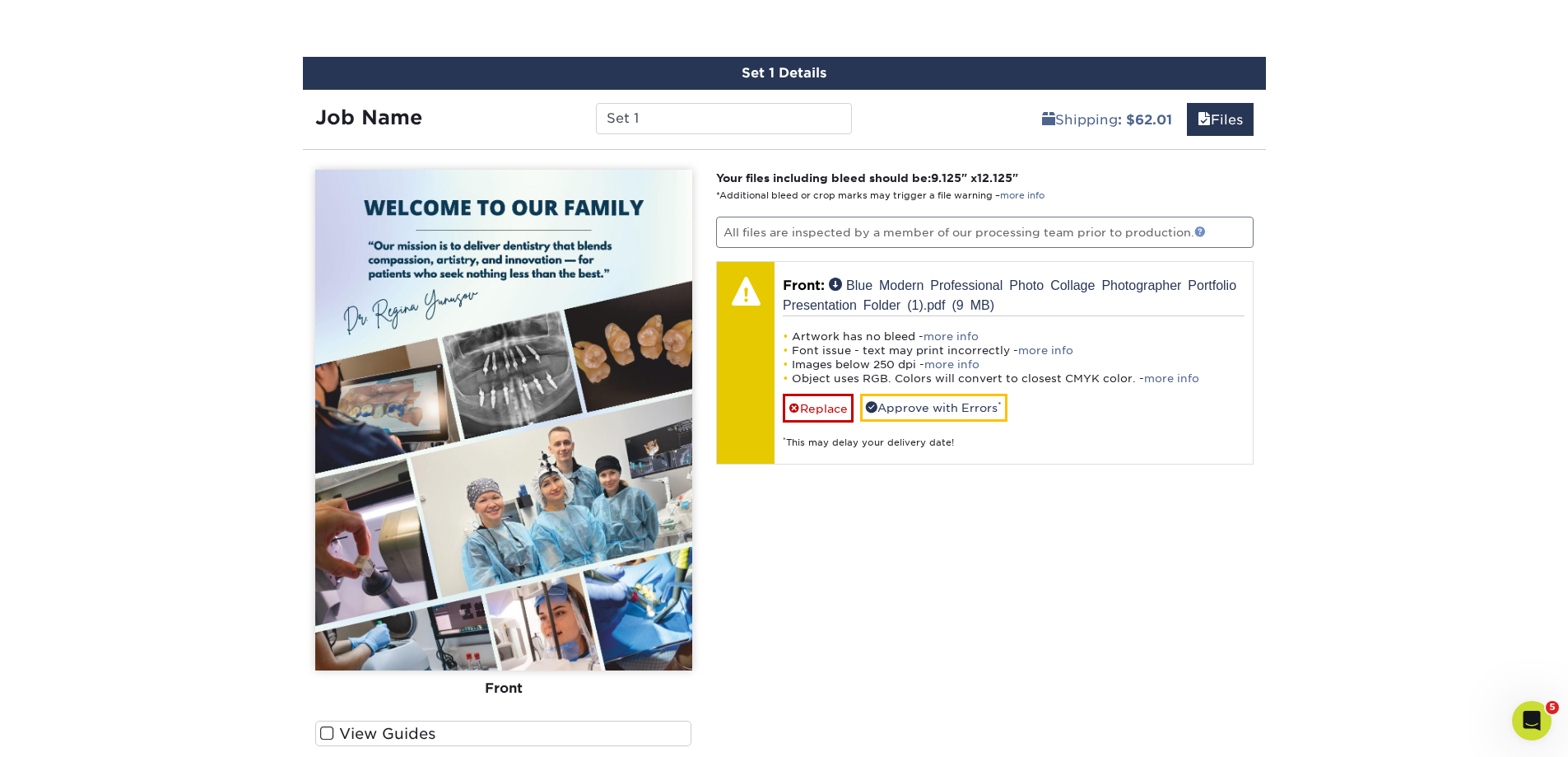
click at [1201, 230] on link at bounding box center [1199, 231] width 12 height 12
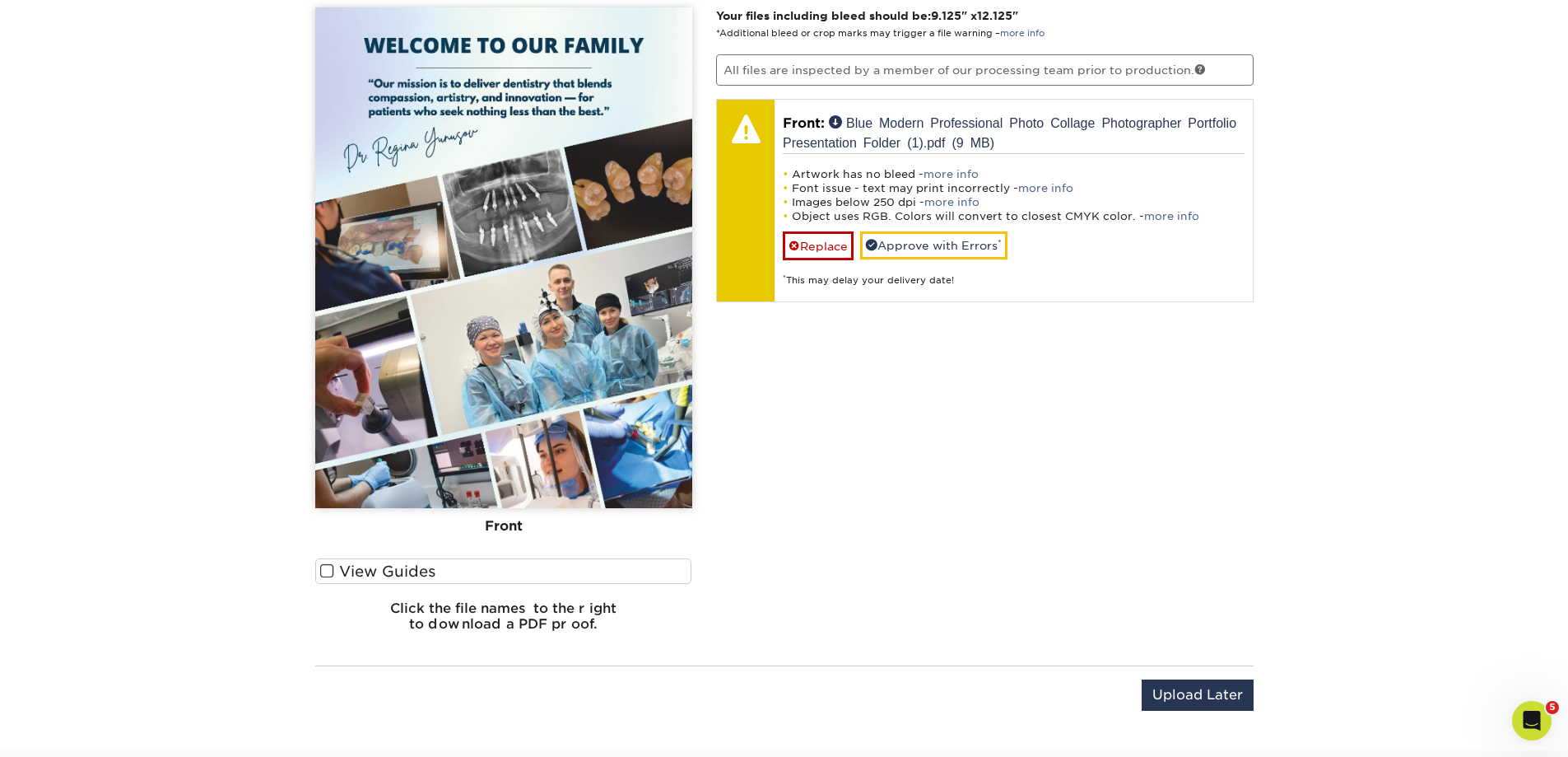
scroll to position [1318, 0]
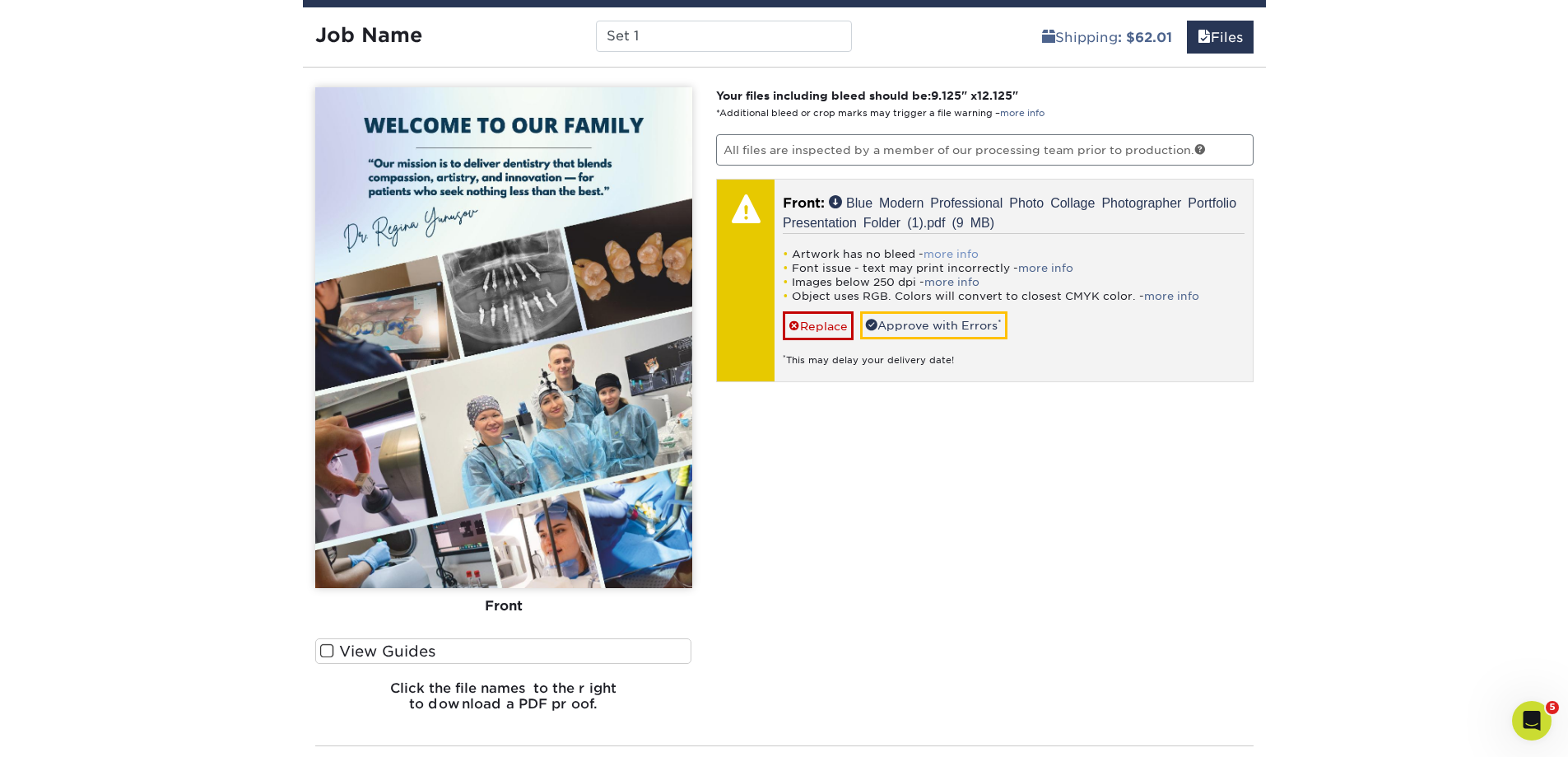
click at [960, 253] on link "more info" at bounding box center [950, 254] width 55 height 13
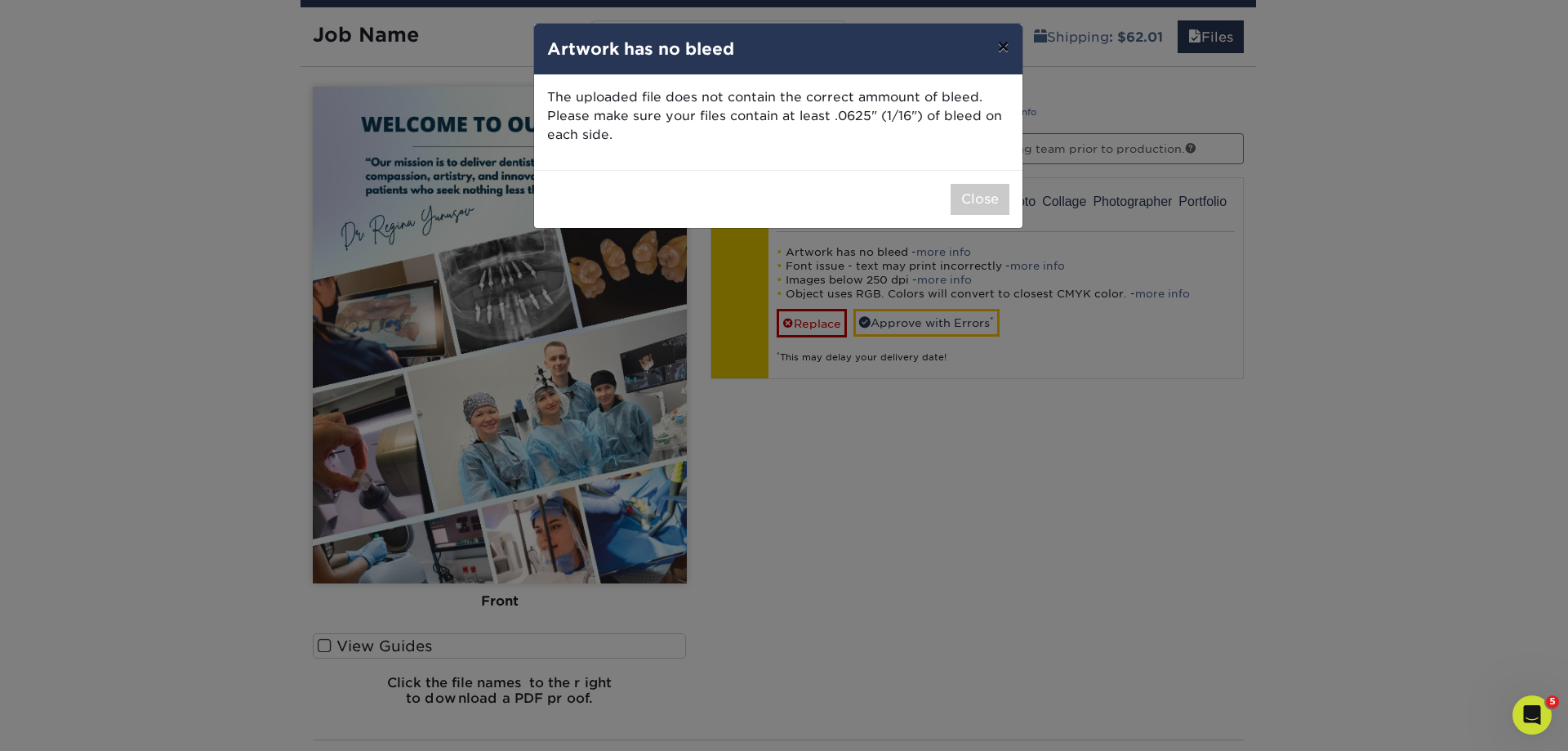
click at [1012, 45] on button "×" at bounding box center [1002, 46] width 37 height 46
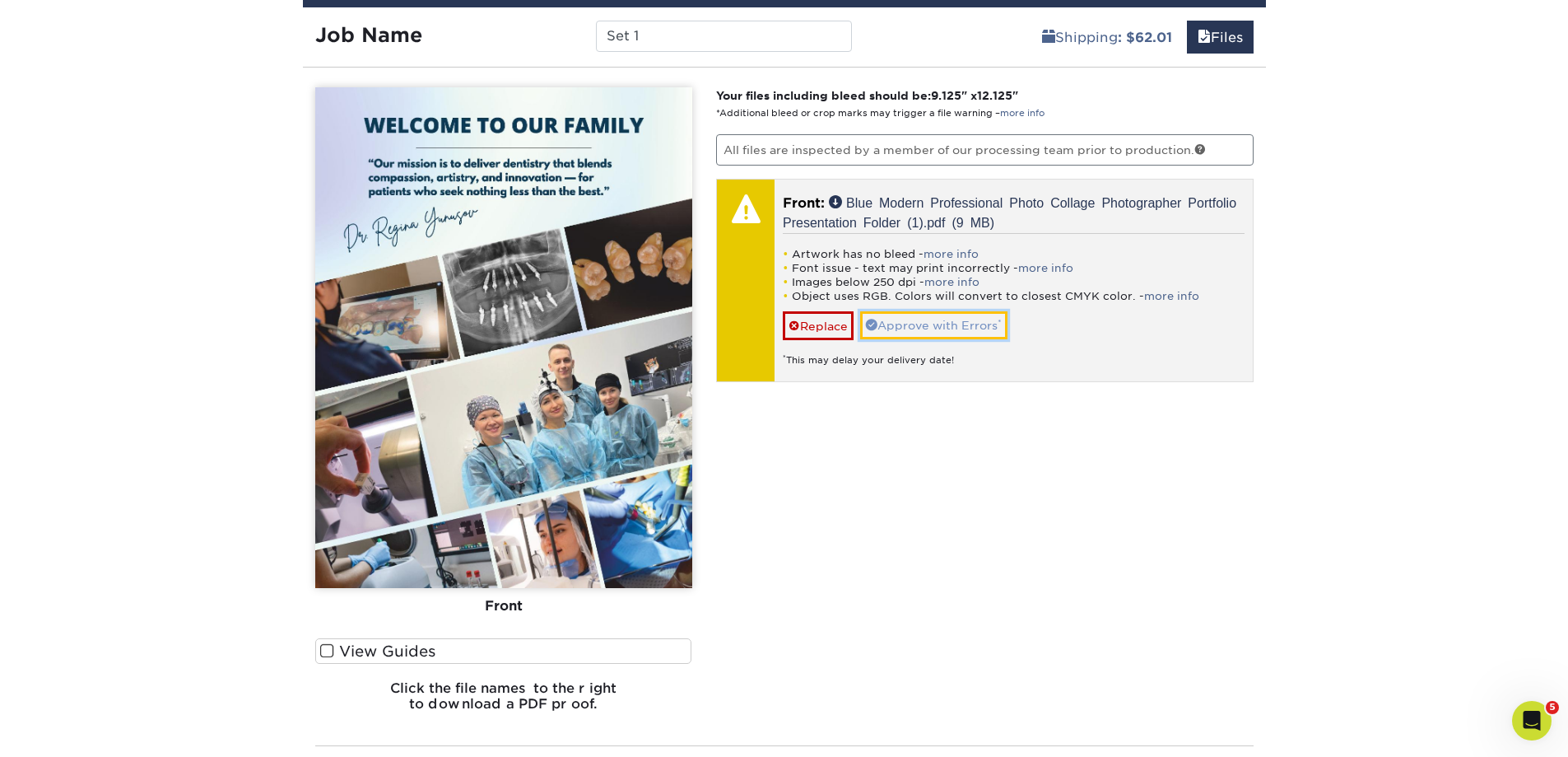
click at [988, 331] on link "Approve with Errors *" at bounding box center [934, 325] width 148 height 28
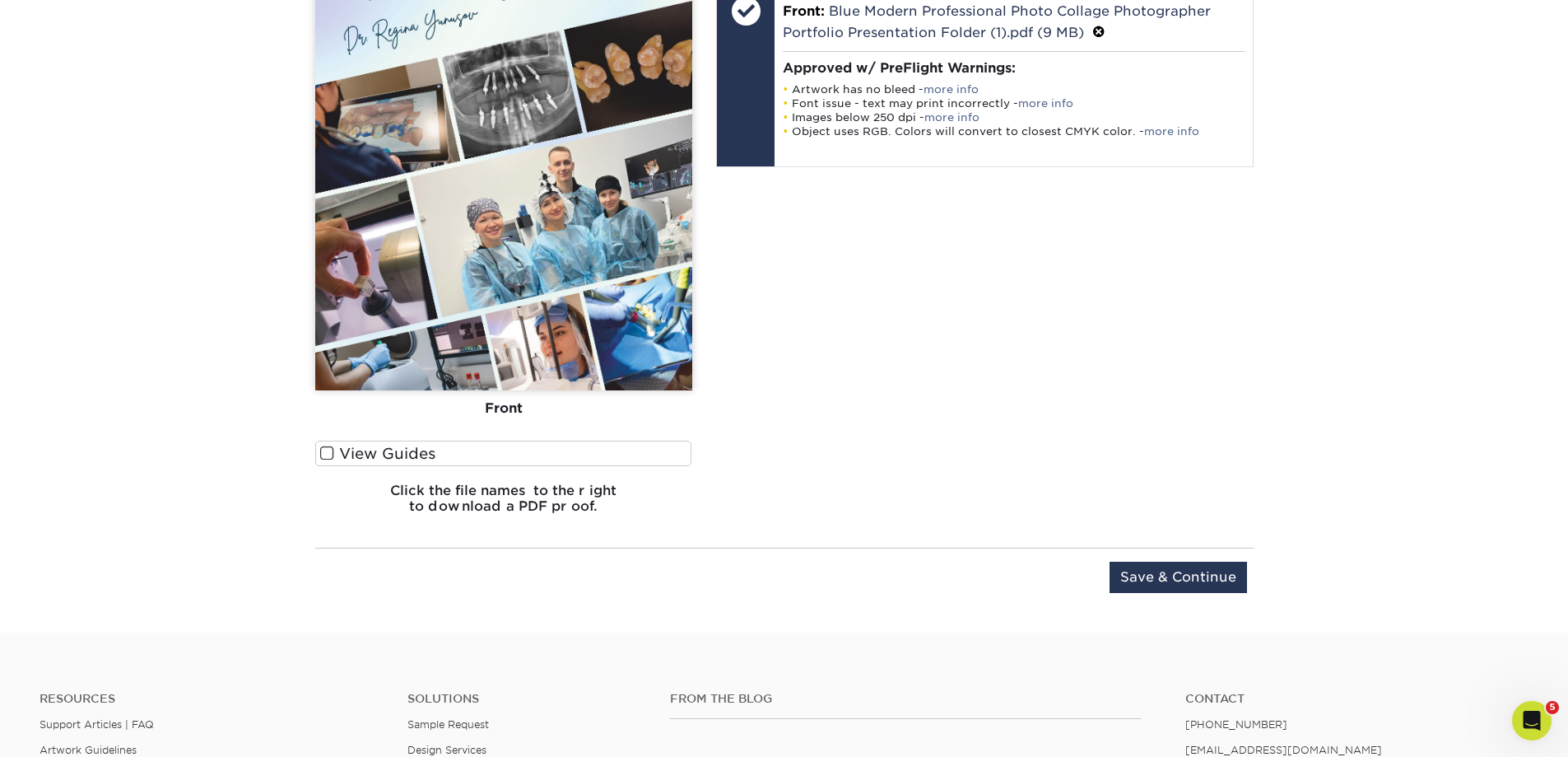
scroll to position [1647, 0]
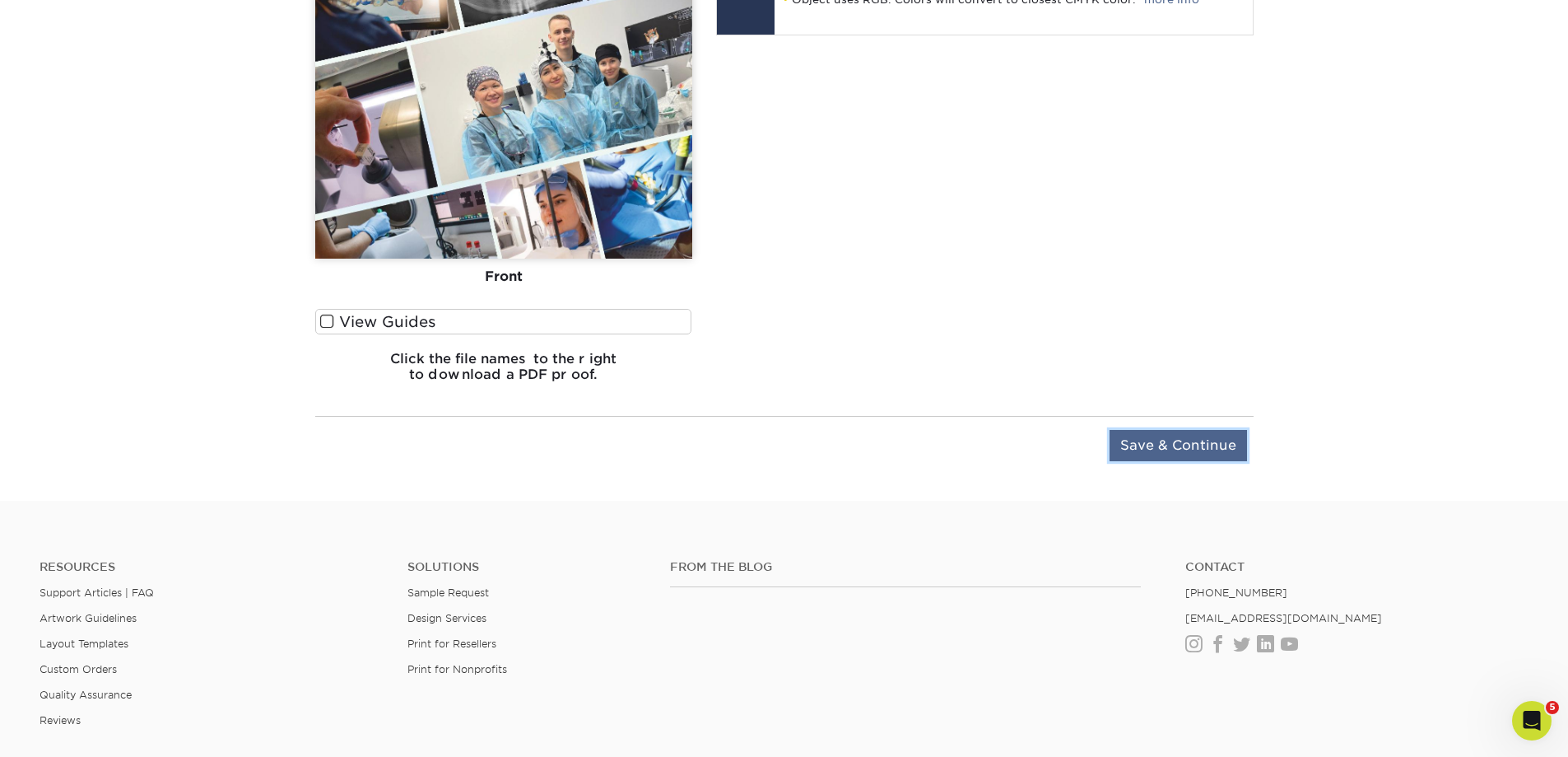
click at [1141, 446] on input "Save & Continue" at bounding box center [1178, 446] width 138 height 32
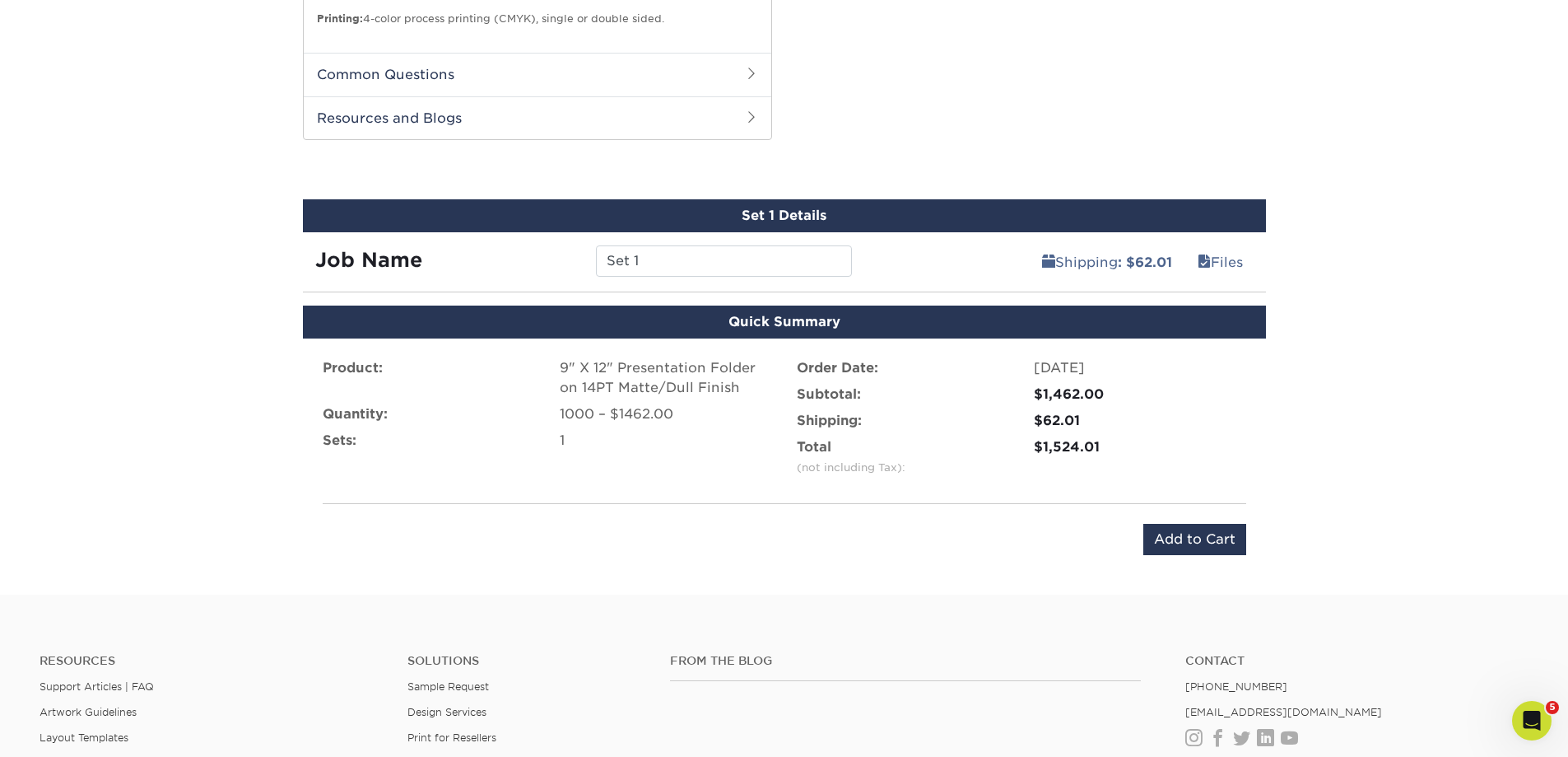
scroll to position [1083, 0]
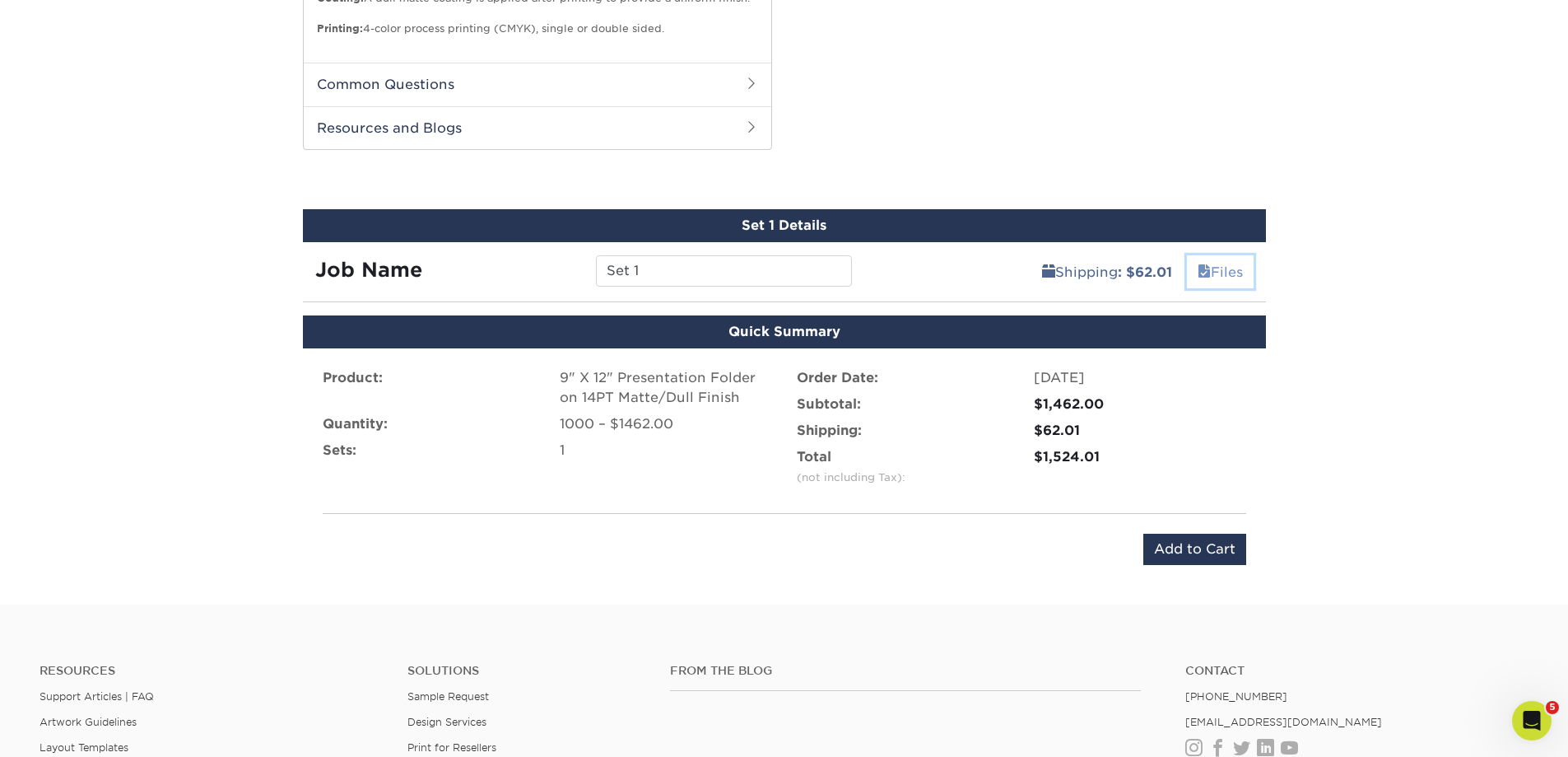
click at [1225, 269] on link "Files" at bounding box center [1220, 272] width 67 height 33
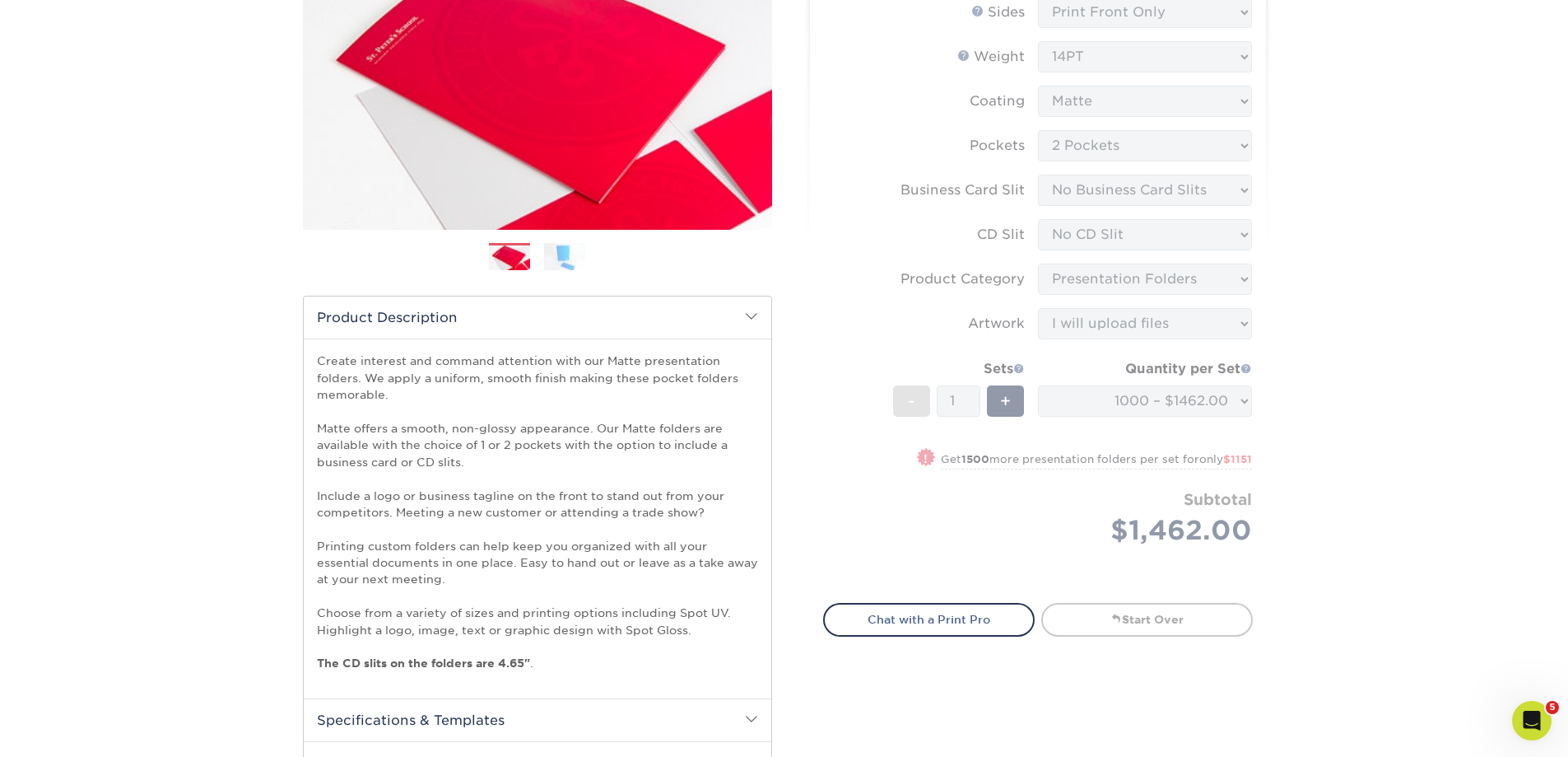
scroll to position [244, 0]
